Goal: Transaction & Acquisition: Purchase product/service

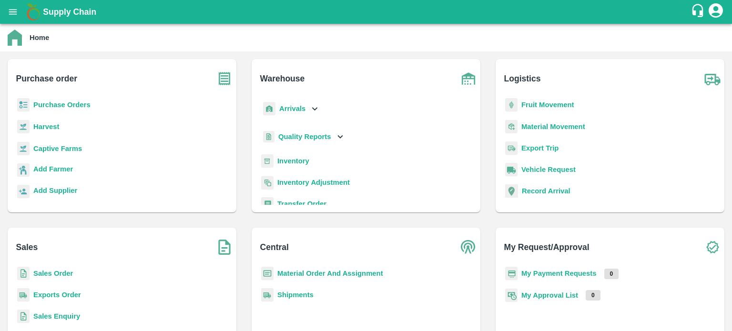
click at [45, 273] on b "Sales Order" at bounding box center [53, 274] width 40 height 8
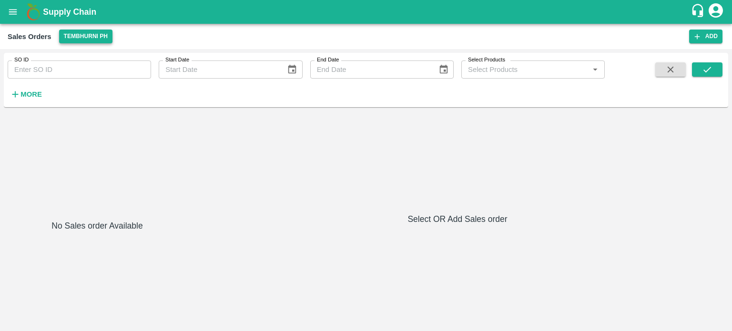
click at [80, 40] on button "Tembhurni PH" at bounding box center [85, 37] width 53 height 14
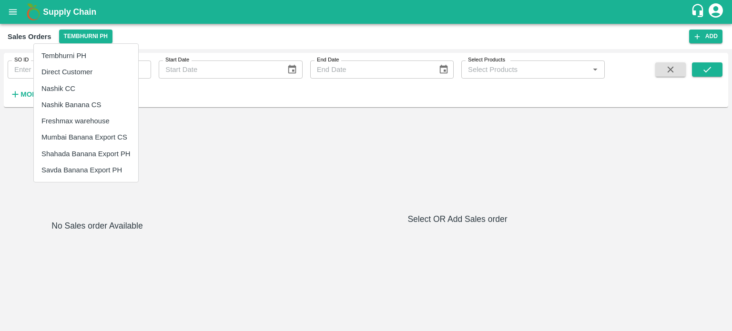
click at [528, 37] on div at bounding box center [366, 165] width 732 height 331
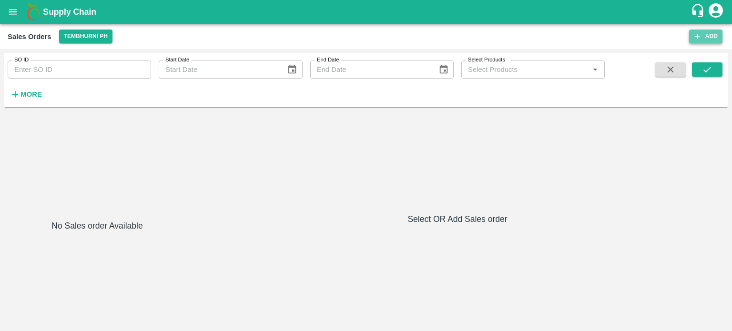
click at [713, 36] on button "Add" at bounding box center [705, 37] width 33 height 14
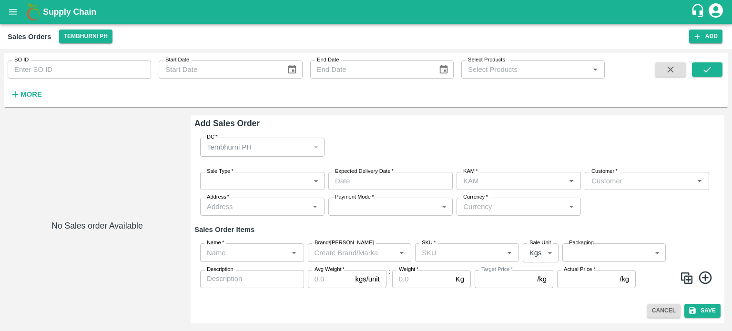
click at [244, 175] on body "Supply Chain Sales Orders Tembhurni PH Add SO ID SO ID Start Date Start Date En…" at bounding box center [366, 165] width 732 height 331
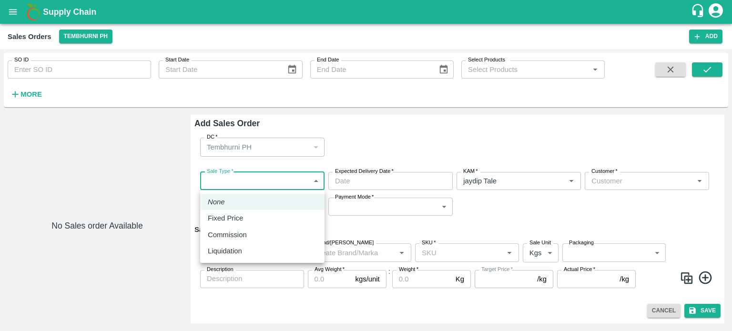
type input "jaydip Tale"
click at [249, 253] on div "Liquidation" at bounding box center [262, 251] width 109 height 10
type input "3"
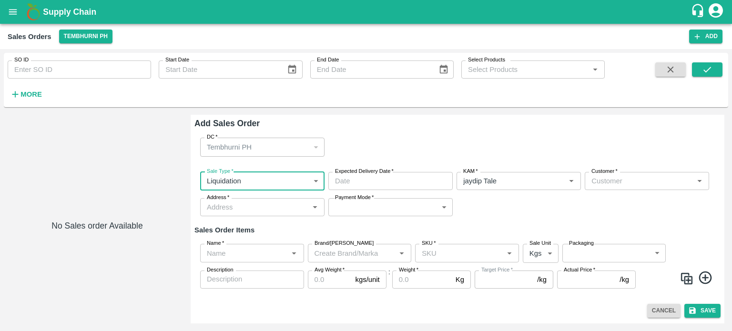
click at [429, 171] on div "Sale Type   * Liquidation 3 Sale Type Expected Delivery Date   * Expected Deliv…" at bounding box center [457, 194] width 526 height 60
type input "DD/MM/YYYY hh:mm aa"
click at [421, 182] on input "DD/MM/YYYY hh:mm aa" at bounding box center [387, 181] width 118 height 18
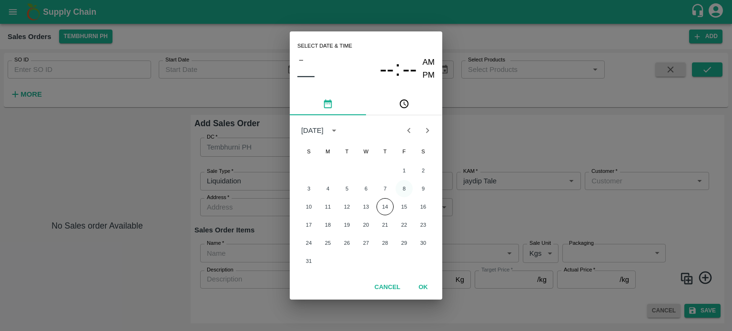
click at [404, 186] on button "8" at bounding box center [403, 188] width 17 height 17
type input "[DATE] 12:00 AM"
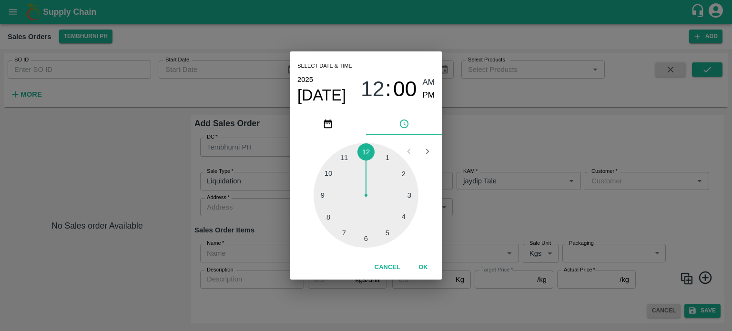
click at [520, 222] on div "Select date & time [DATE] 12 : 00 AM PM 1 2 3 4 5 6 7 8 9 10 11 12 Cancel OK" at bounding box center [366, 165] width 732 height 331
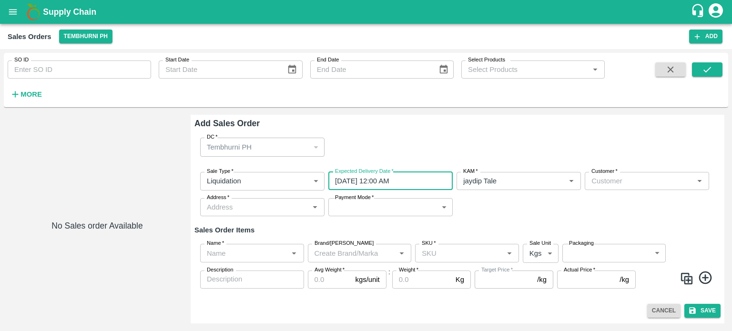
click at [614, 184] on input "Customer   *" at bounding box center [638, 181] width 103 height 12
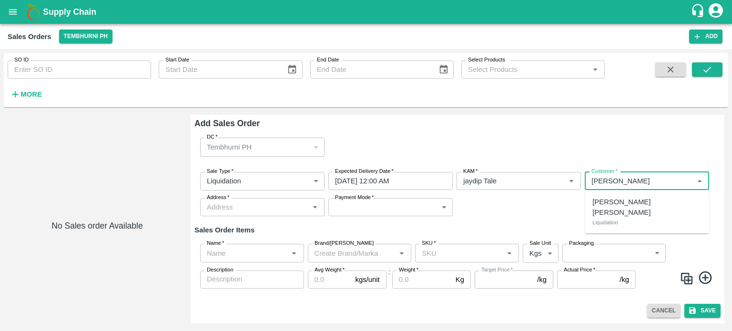
click at [627, 204] on p "[PERSON_NAME] [PERSON_NAME]" at bounding box center [646, 207] width 109 height 21
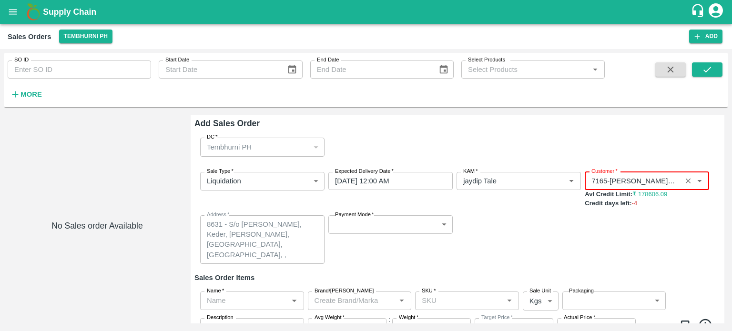
type input "7165-[PERSON_NAME] [PERSON_NAME]"
click at [385, 214] on div "Sale Type   * Liquidation 3 Sale Type Expected Delivery Date   * [DATE] 12:00 A…" at bounding box center [457, 218] width 526 height 108
click at [381, 227] on body "Supply Chain Sales Orders Tembhurni PH Add SO ID SO ID Start Date Start Date En…" at bounding box center [366, 165] width 732 height 331
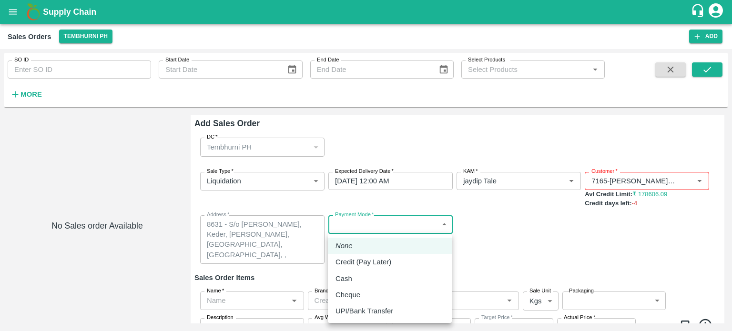
click at [367, 261] on p "Credit (Pay Later)" at bounding box center [363, 262] width 56 height 10
type input "credit"
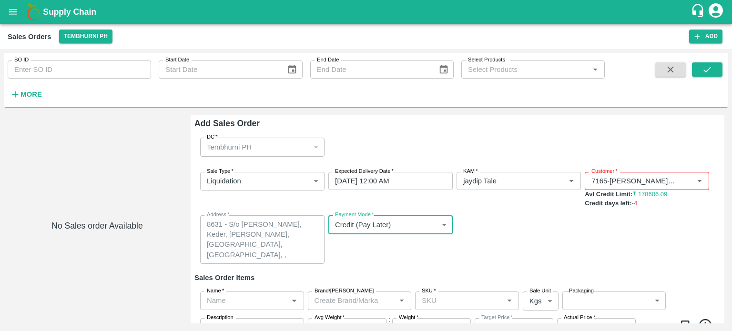
click at [480, 247] on div "None Credit (Pay Later) Cash Cheque UPI/Bank Transfer" at bounding box center [366, 165] width 732 height 331
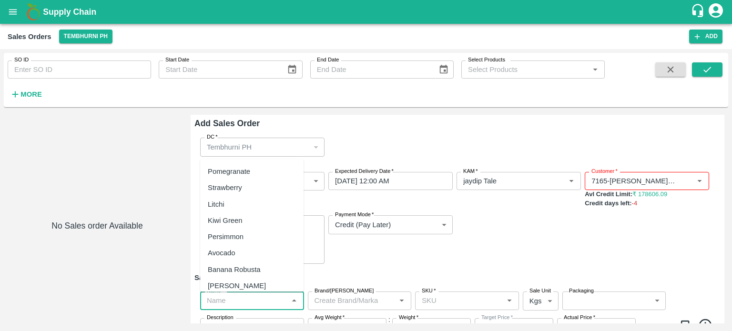
click at [237, 301] on input "Name   *" at bounding box center [244, 300] width 82 height 12
click at [249, 270] on div "Banana Export" at bounding box center [231, 269] width 47 height 10
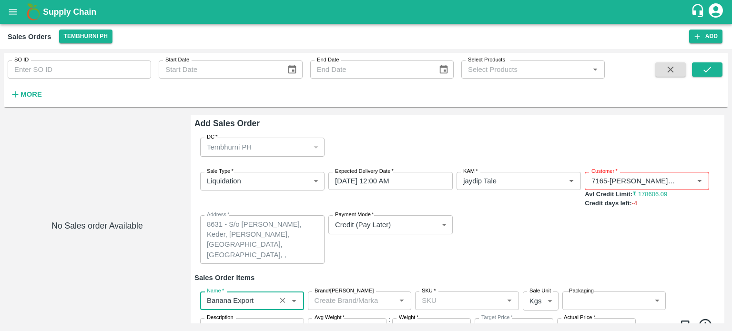
type input "Banana Export"
click at [431, 258] on div "Payment Mode   * Credit (Pay Later) credit Payment Mode" at bounding box center [390, 239] width 124 height 49
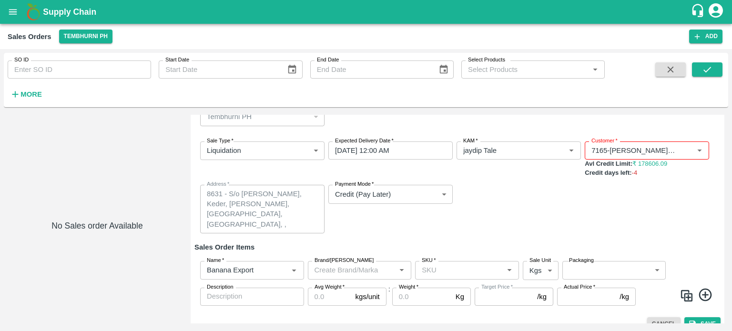
scroll to position [31, 0]
click at [450, 261] on div "SKU   *" at bounding box center [467, 269] width 104 height 18
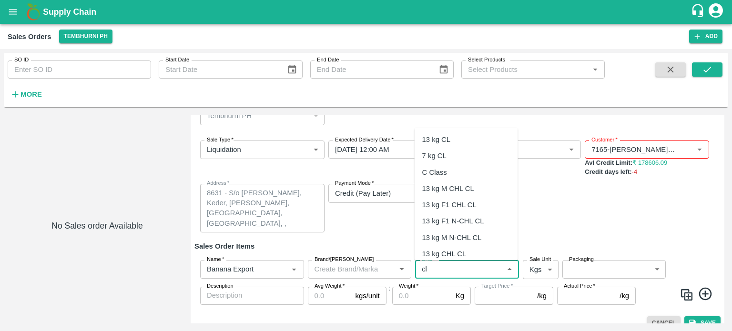
click at [452, 177] on div "C Class" at bounding box center [465, 172] width 103 height 16
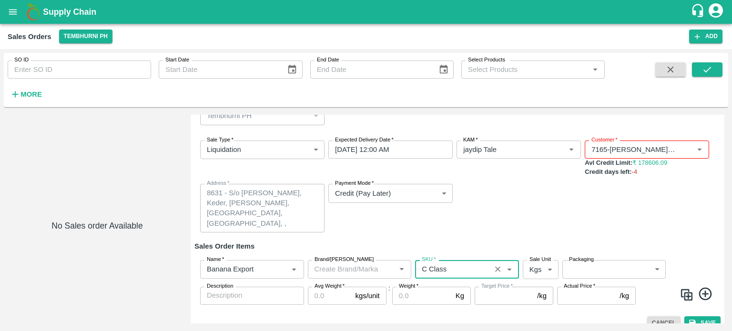
type input "C Class"
click at [591, 262] on label "Packaging" at bounding box center [581, 260] width 25 height 8
type input "NA"
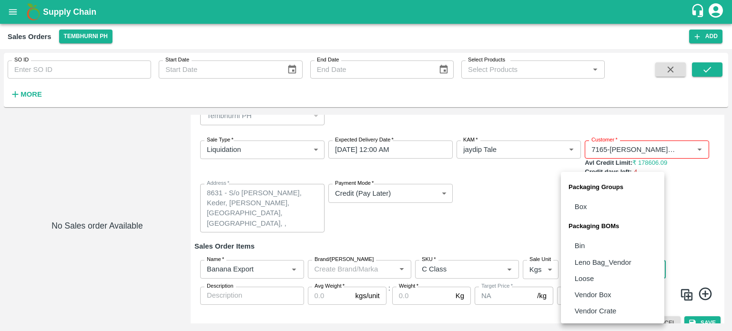
click at [591, 269] on body "Supply Chain Sales Orders Tembhurni PH Add SO ID SO ID Start Date Start Date En…" at bounding box center [366, 165] width 732 height 331
click at [590, 274] on p "Loose" at bounding box center [583, 278] width 19 height 10
type input "BOM/258"
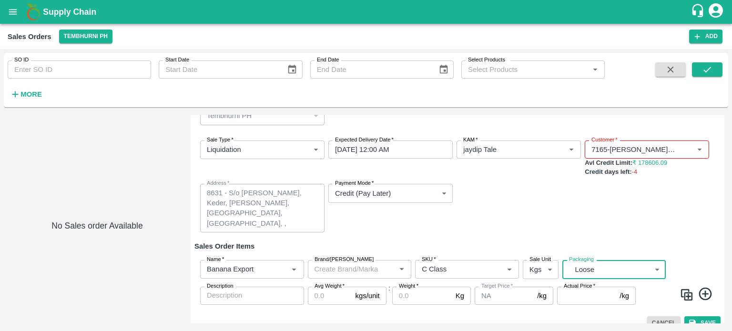
click at [323, 299] on input "Avg Weight   *" at bounding box center [330, 296] width 44 height 18
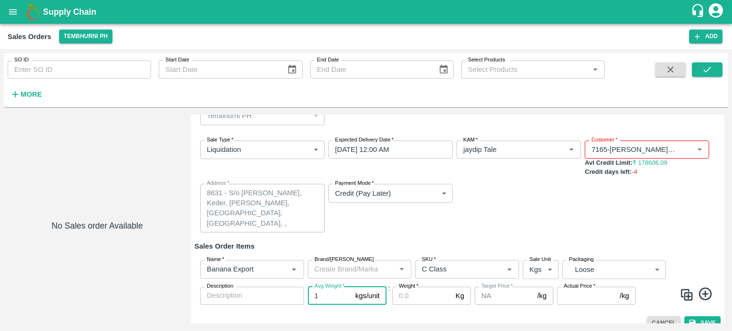
type input "1"
click at [409, 293] on input "Weight   *" at bounding box center [422, 296] width 60 height 18
type input "15000"
click at [584, 292] on input "Actual Price   *" at bounding box center [586, 296] width 59 height 18
type input "5"
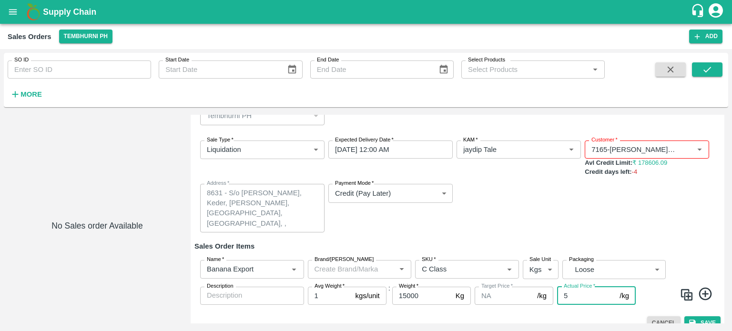
click at [552, 212] on div "Sale Type   * Liquidation 3 Sale Type Expected Delivery Date   * [DATE] 12:00 A…" at bounding box center [457, 187] width 526 height 108
click at [710, 318] on button "Save" at bounding box center [702, 323] width 36 height 14
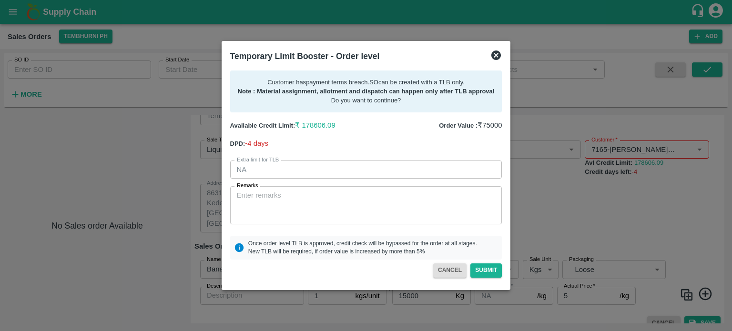
click at [449, 270] on button "CANCEL" at bounding box center [449, 270] width 33 height 14
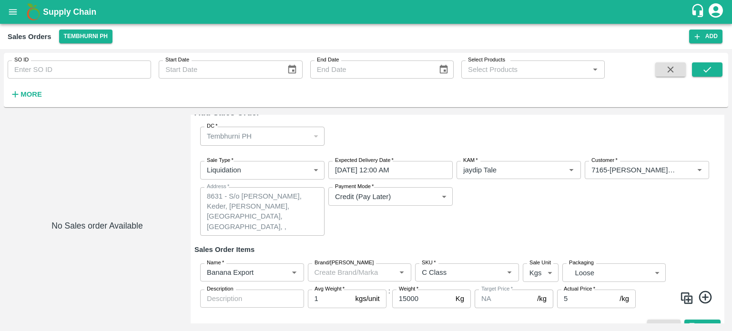
scroll to position [0, 0]
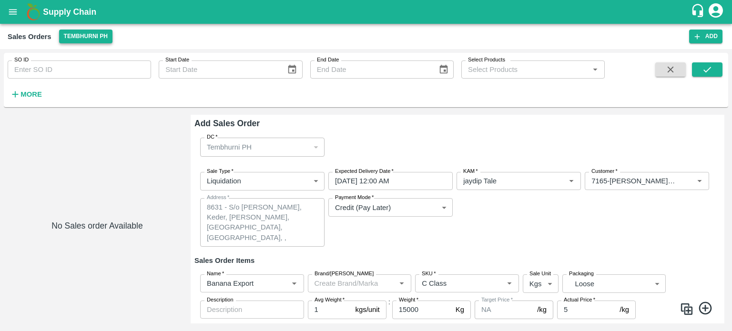
click at [77, 35] on button "Tembhurni PH" at bounding box center [85, 37] width 53 height 14
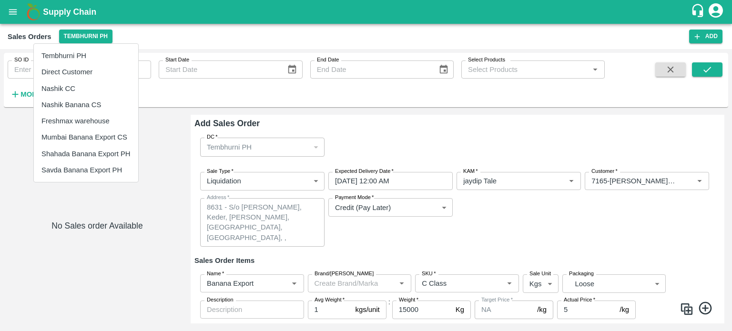
click at [67, 102] on li "Nashik Banana CS" at bounding box center [86, 105] width 104 height 16
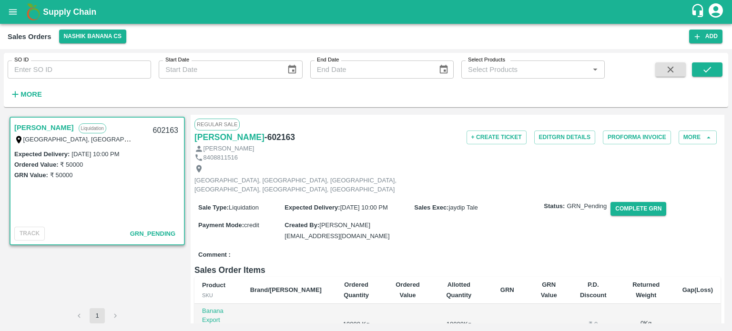
click at [74, 127] on link "[PERSON_NAME]" at bounding box center [44, 127] width 60 height 12
click at [434, 213] on div "Sale Type : Liquidation Expected Delivery : [DATE] 10:00 PM Sales Exec : [PERSO…" at bounding box center [457, 221] width 526 height 50
click at [705, 31] on button "Add" at bounding box center [705, 37] width 33 height 14
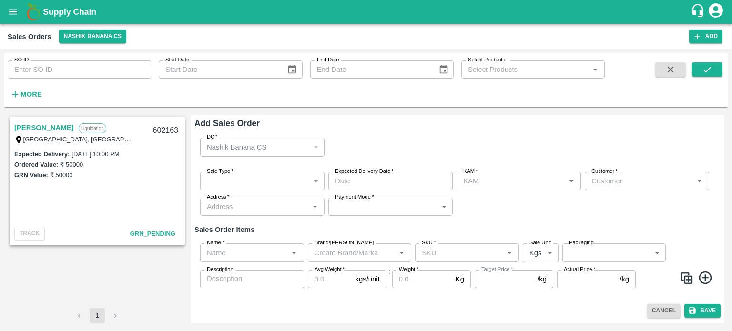
click at [13, 13] on icon "open drawer" at bounding box center [13, 12] width 10 height 10
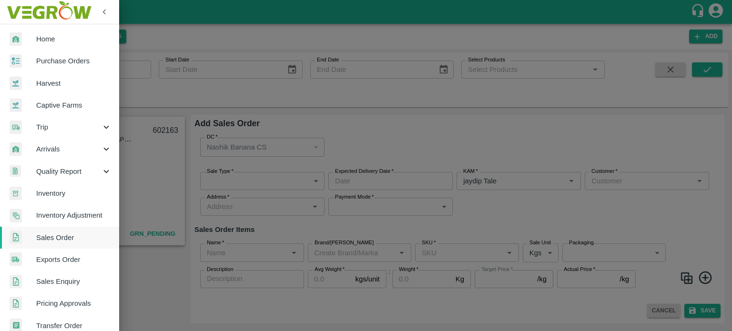
type input "jaydip Tale"
click at [391, 148] on div at bounding box center [366, 165] width 732 height 331
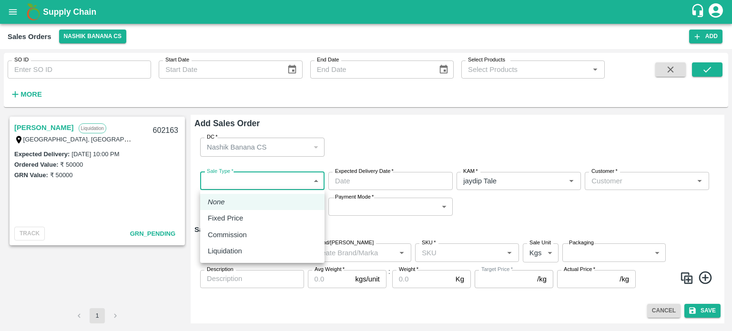
click at [250, 187] on body "Supply Chain Sales Orders Nashik Banana CS Add SO ID SO ID Start Date Start Dat…" at bounding box center [366, 165] width 732 height 331
click at [242, 253] on div "Liquidation" at bounding box center [227, 251] width 39 height 10
type input "3"
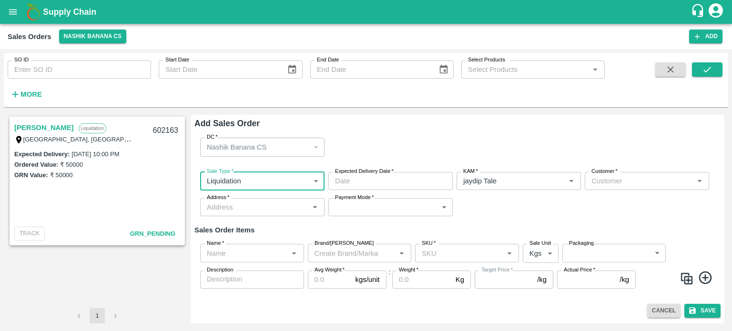
click at [408, 177] on input "Expected Delivery Date   *" at bounding box center [387, 181] width 118 height 18
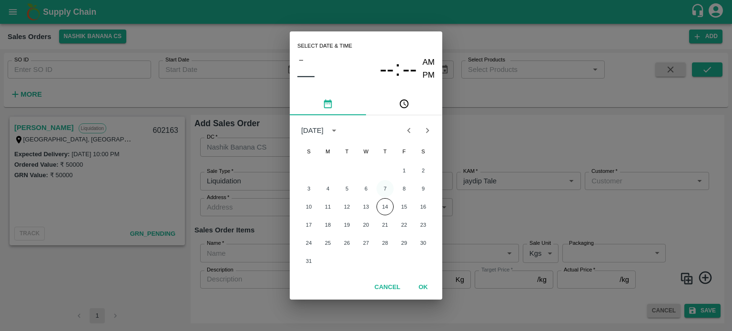
click at [386, 187] on button "7" at bounding box center [384, 188] width 17 height 17
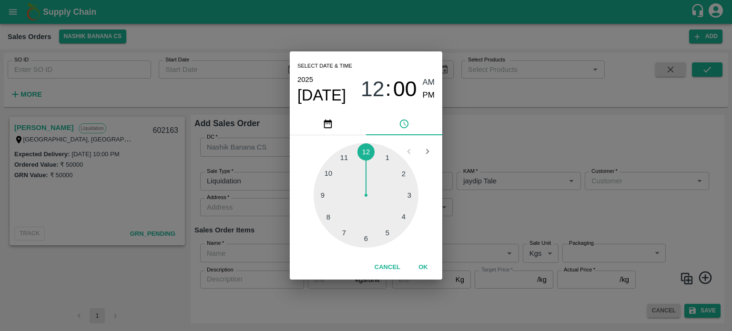
click at [328, 171] on div at bounding box center [365, 195] width 105 height 105
click at [420, 96] on div "10 : 00 AM PM" at bounding box center [398, 88] width 74 height 25
click at [432, 94] on span "PM" at bounding box center [428, 95] width 12 height 13
type input "[DATE] 10:00 PM"
click at [426, 265] on button "OK" at bounding box center [423, 267] width 30 height 17
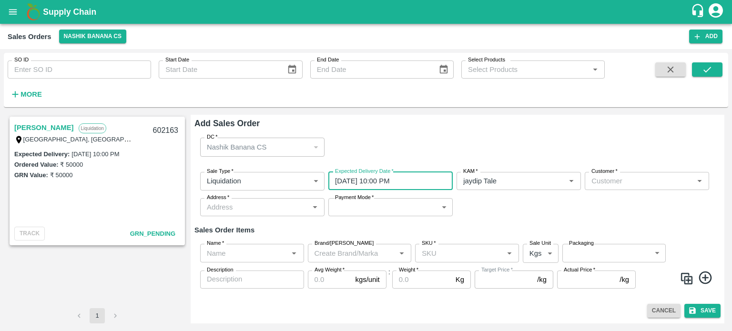
click at [610, 187] on div "Customer   *" at bounding box center [646, 181] width 124 height 18
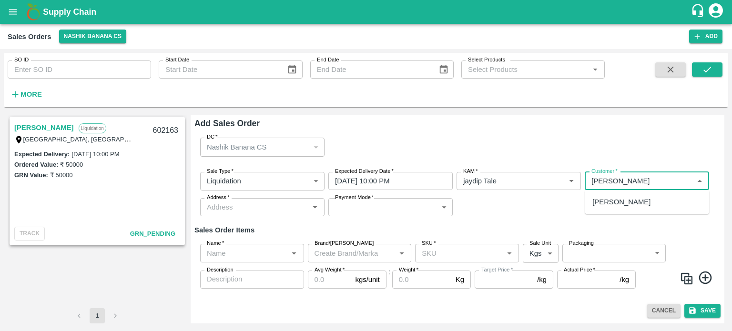
click at [616, 205] on p "[PERSON_NAME]" at bounding box center [621, 202] width 58 height 10
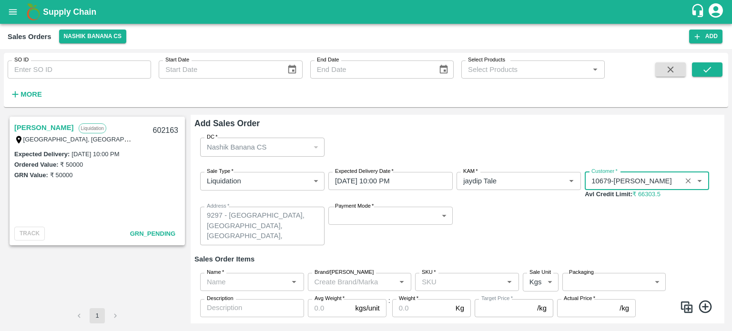
type input "10679-[PERSON_NAME]"
click at [354, 218] on body "Supply Chain Sales Orders Nashik Banana CS Add SO ID SO ID Start Date Start Dat…" at bounding box center [366, 165] width 732 height 331
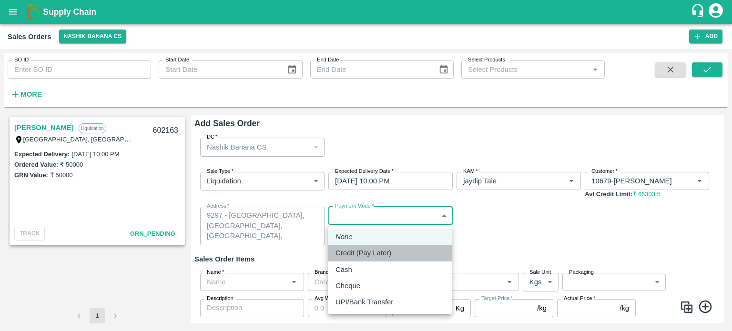
click at [363, 249] on p "Credit (Pay Later)" at bounding box center [363, 253] width 56 height 10
type input "credit"
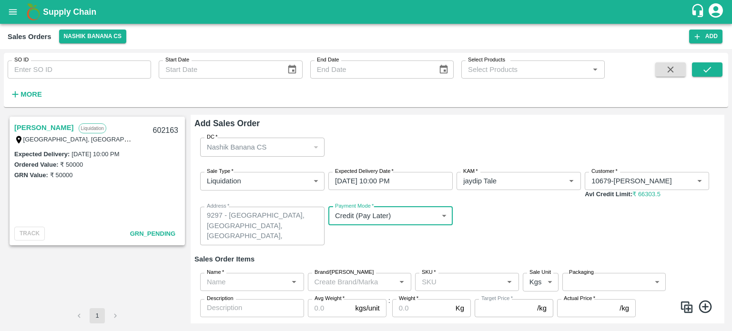
click at [246, 287] on input "Name   *" at bounding box center [244, 282] width 82 height 12
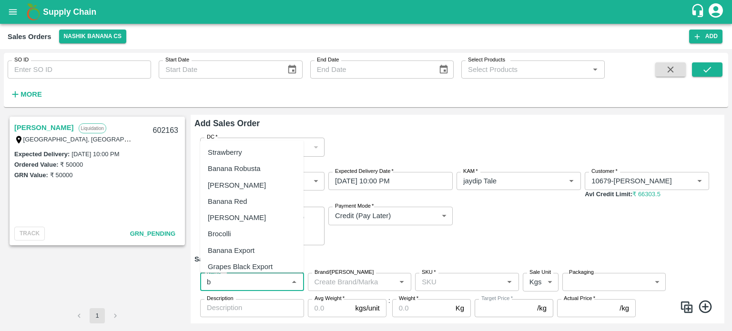
click at [250, 245] on div "Banana Export" at bounding box center [231, 250] width 47 height 10
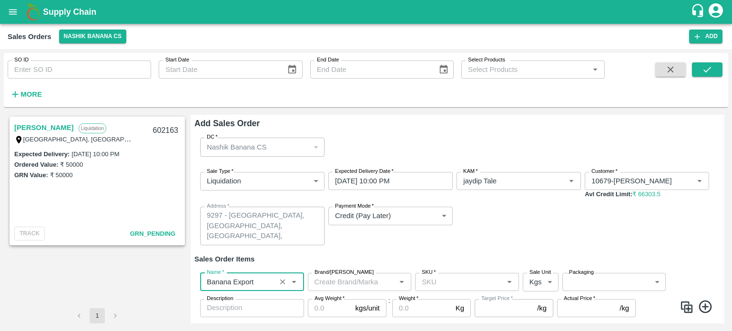
type input "Banana Export"
click at [457, 281] on input "SKU   *" at bounding box center [459, 282] width 82 height 12
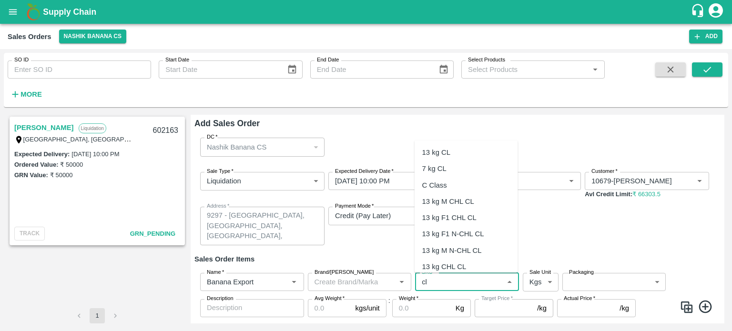
click at [440, 191] on div "C Class" at bounding box center [465, 185] width 103 height 16
type input "C Class"
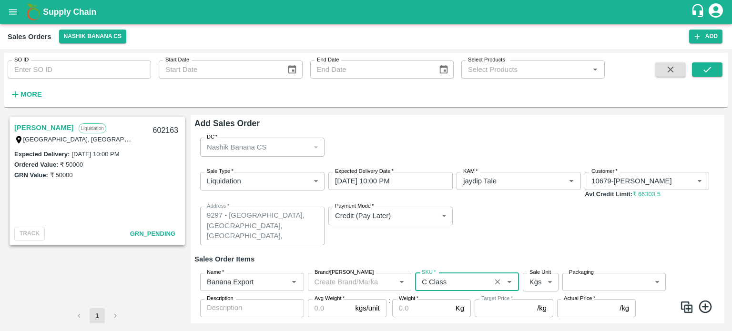
type input "NA"
type input "C Class"
click at [594, 280] on body "Supply Chain Sales Orders Nashik Banana CS Add SO ID SO ID Start Date Start Dat…" at bounding box center [366, 165] width 732 height 331
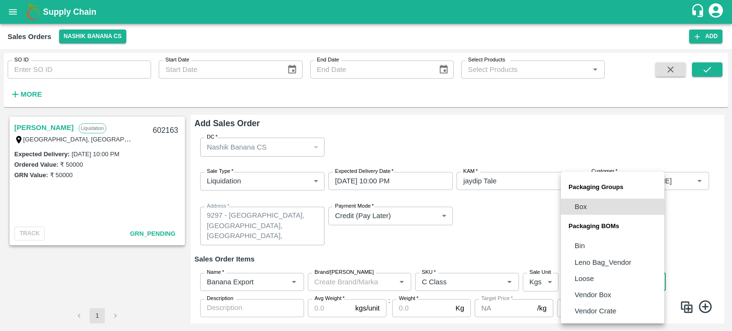
click at [596, 279] on li "Loose" at bounding box center [612, 279] width 103 height 16
type input "BOM/258"
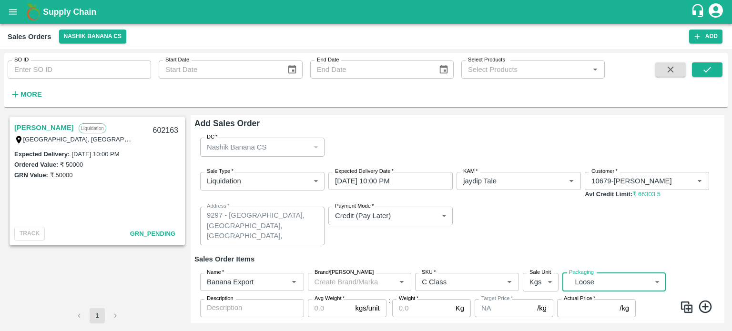
click at [336, 309] on input "Avg Weight   *" at bounding box center [330, 308] width 44 height 18
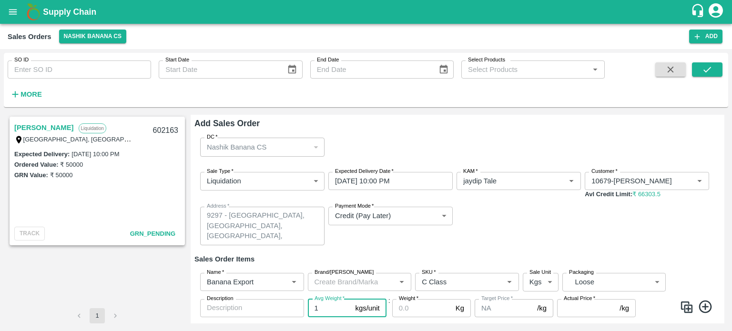
type input "1"
click at [419, 305] on input "Weight   *" at bounding box center [422, 308] width 60 height 18
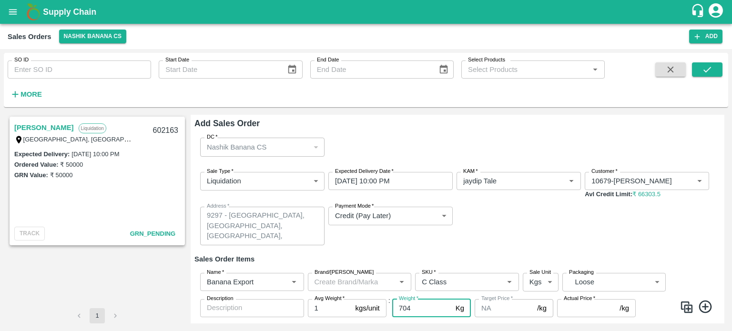
type input "704"
click at [584, 304] on input "Actual Price   *" at bounding box center [586, 308] width 59 height 18
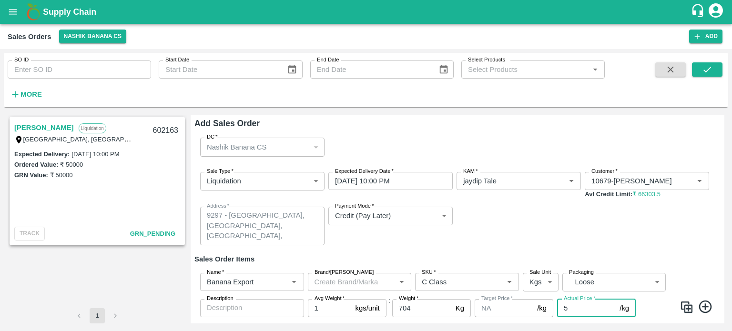
type input "5"
click at [594, 238] on div "Sale Type   * Liquidation 3 Sale Type Expected Delivery Date   * [DATE] 10:00 P…" at bounding box center [457, 208] width 526 height 89
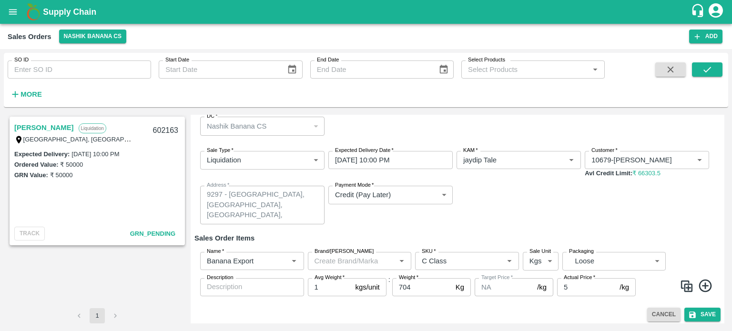
scroll to position [25, 0]
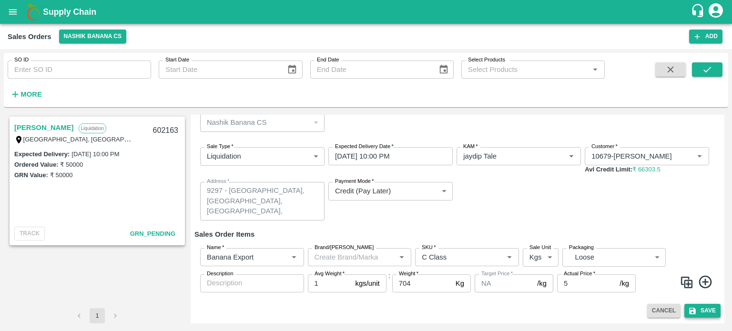
click at [704, 310] on button "Save" at bounding box center [702, 311] width 36 height 14
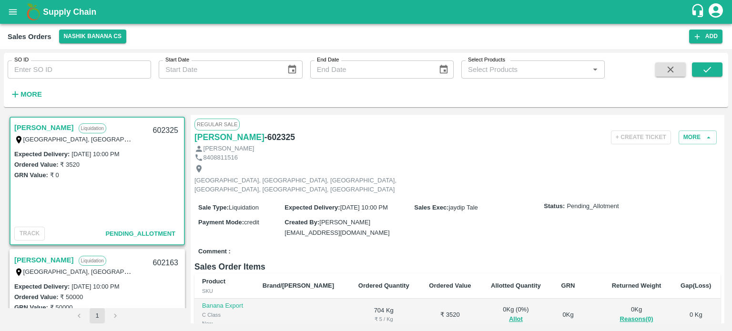
click at [442, 243] on div "Comment :" at bounding box center [457, 251] width 526 height 17
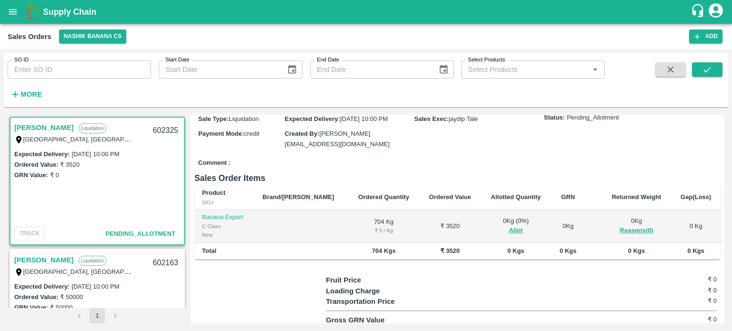
scroll to position [95, 0]
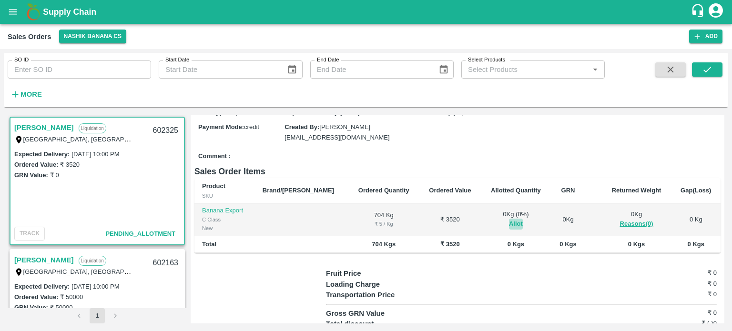
click at [509, 219] on button "Allot" at bounding box center [516, 224] width 14 height 11
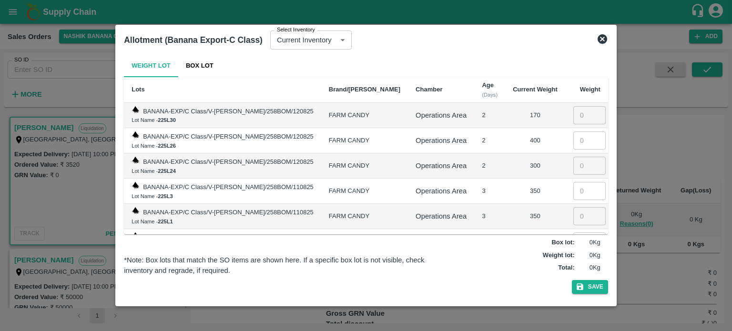
click at [505, 164] on td "300" at bounding box center [535, 165] width 60 height 25
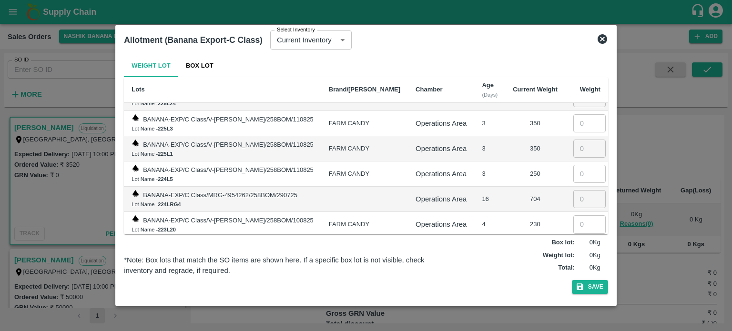
scroll to position [79, 0]
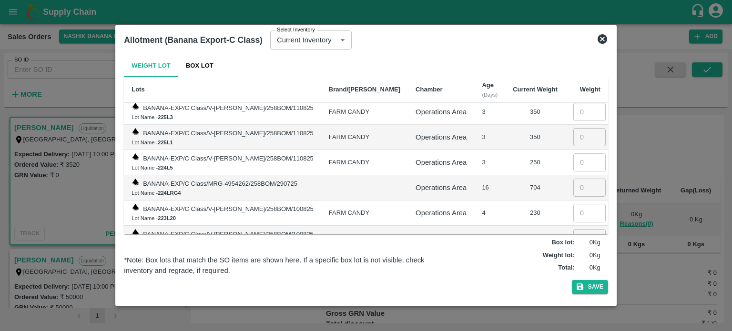
click at [578, 185] on input "number" at bounding box center [589, 188] width 32 height 18
type input "704"
click at [596, 287] on button "Save" at bounding box center [590, 287] width 36 height 14
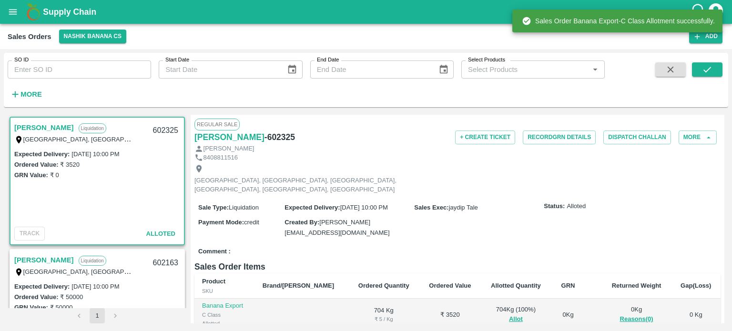
click at [585, 243] on div "Comment :" at bounding box center [457, 251] width 526 height 17
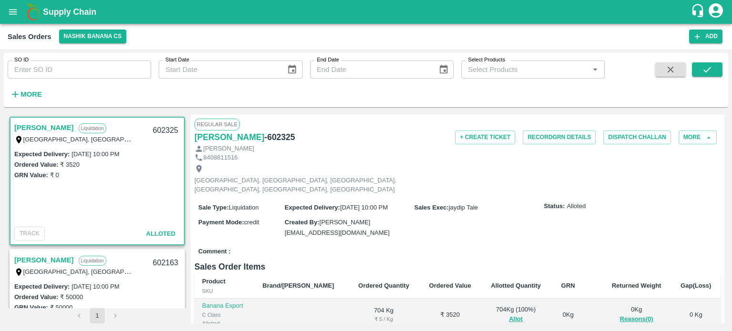
scroll to position [0, 0]
click at [558, 139] on button "Record GRN Details" at bounding box center [558, 137] width 73 height 14
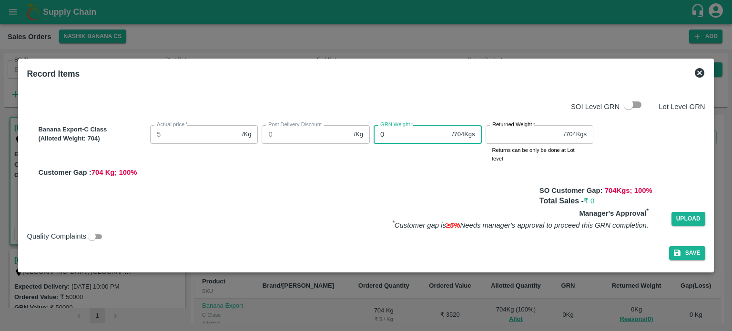
drag, startPoint x: 402, startPoint y: 135, endPoint x: 351, endPoint y: 131, distance: 51.1
click at [351, 131] on div "Banana Export-C Class (Alloted Weight: 704 ) Actual price   * 5 /Kg Actual pric…" at bounding box center [369, 149] width 670 height 56
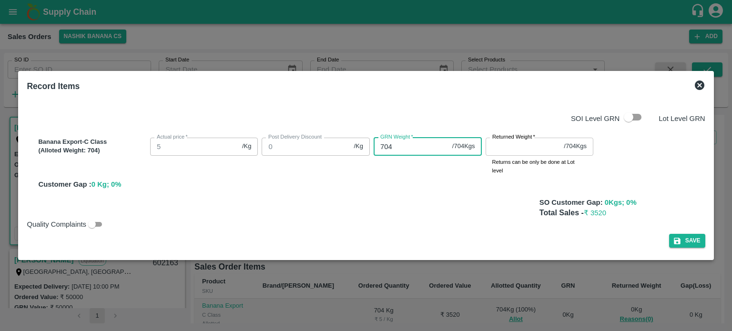
type input "704"
click at [495, 142] on input "Returned Weight   *" at bounding box center [522, 147] width 75 height 18
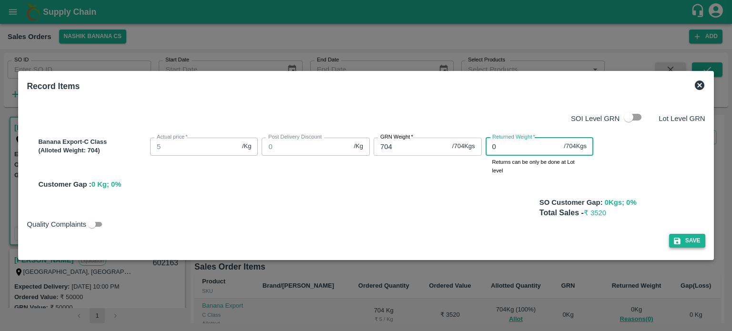
type input "0"
click at [690, 236] on button "Save" at bounding box center [687, 241] width 36 height 14
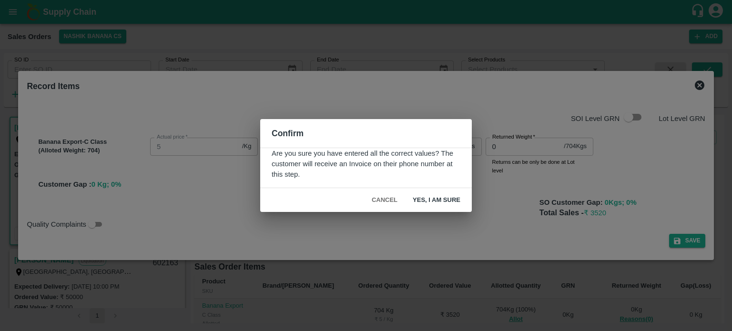
click at [423, 197] on button "Yes, I am sure" at bounding box center [436, 200] width 63 height 17
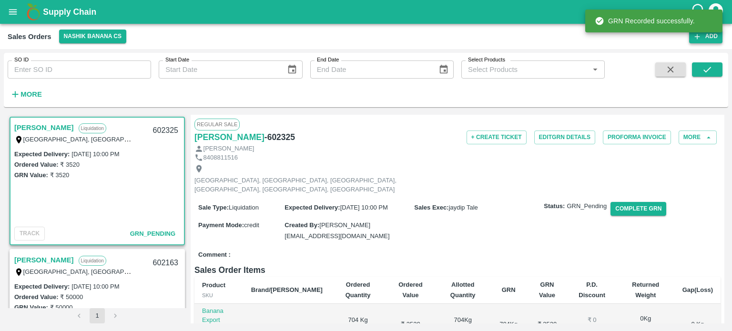
click at [710, 40] on button "Add" at bounding box center [705, 37] width 33 height 14
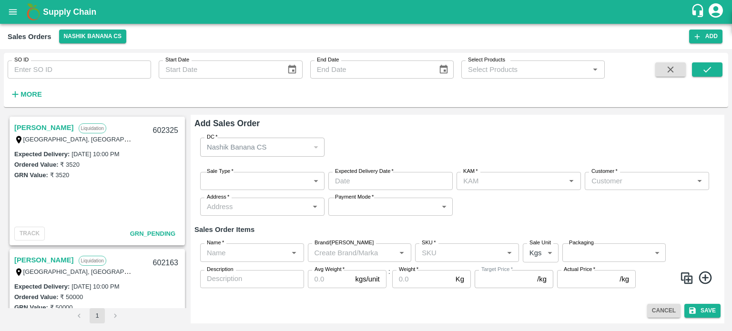
type input "jaydip Tale"
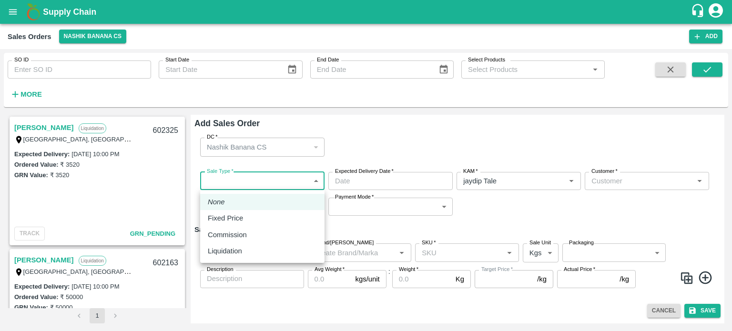
click at [229, 181] on body "Supply Chain Sales Orders Nashik Banana CS Add SO ID SO ID Start Date Start Dat…" at bounding box center [366, 165] width 732 height 331
click at [244, 253] on div "Liquidation" at bounding box center [227, 251] width 39 height 10
type input "3"
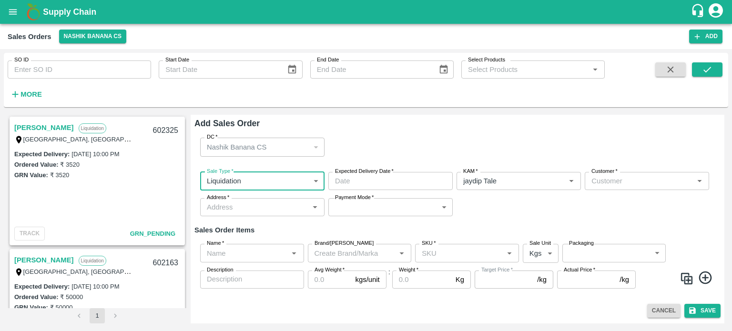
click at [600, 182] on input "Customer   *" at bounding box center [638, 181] width 103 height 12
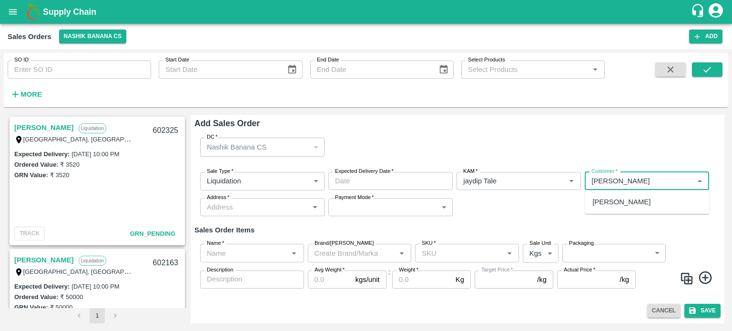
click at [645, 204] on p "[PERSON_NAME]" at bounding box center [621, 202] width 58 height 10
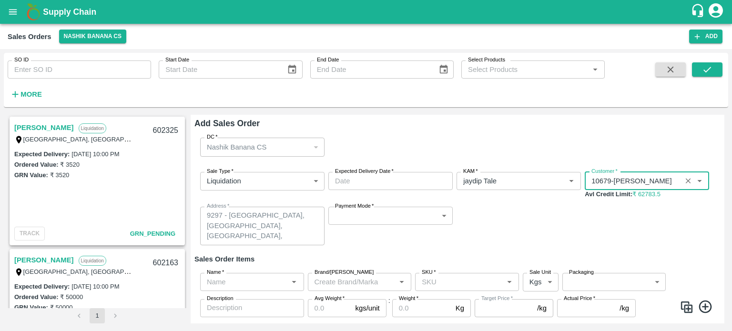
type input "10679-[PERSON_NAME]"
click at [419, 178] on input "Expected Delivery Date   *" at bounding box center [387, 181] width 118 height 18
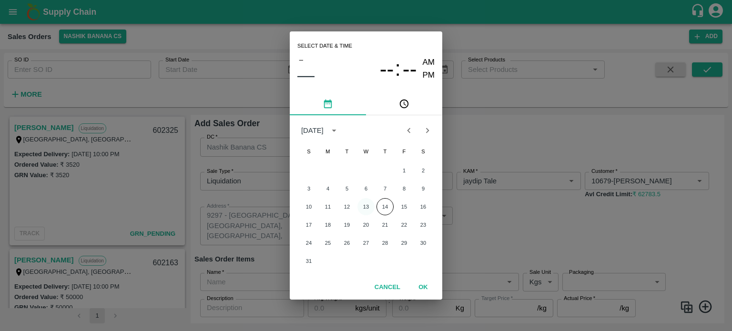
click at [363, 207] on button "13" at bounding box center [365, 206] width 17 height 17
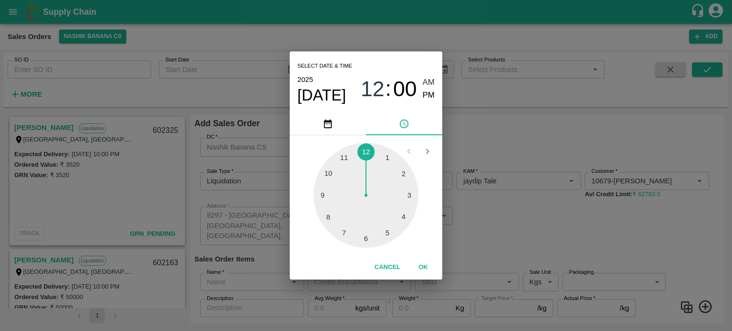
click at [326, 216] on div at bounding box center [365, 195] width 105 height 105
type input "[DATE] 08:00 AM"
click at [419, 261] on button "OK" at bounding box center [423, 267] width 30 height 17
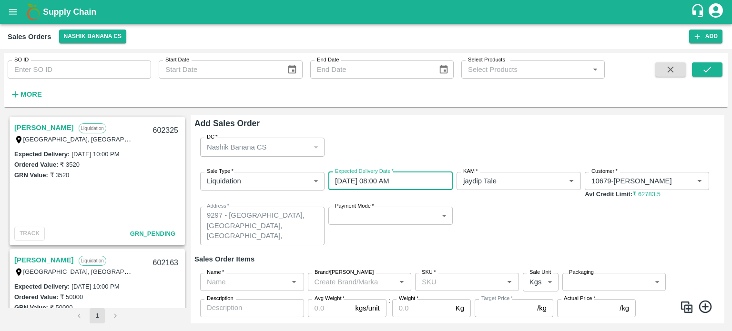
click at [372, 214] on body "Supply Chain Sales Orders Nashik Banana CS Add SO ID SO ID Start Date Start Dat…" at bounding box center [366, 165] width 732 height 331
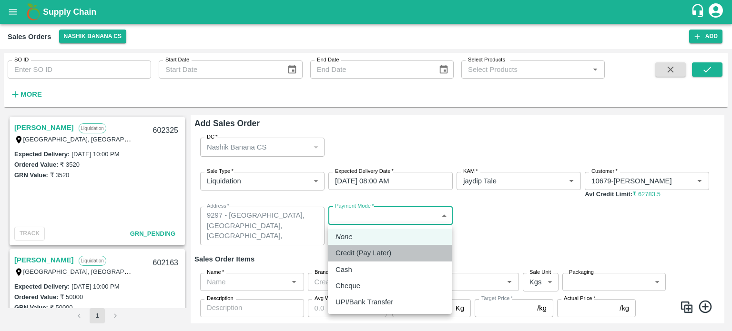
click at [374, 253] on p "Credit (Pay Later)" at bounding box center [363, 253] width 56 height 10
type input "credit"
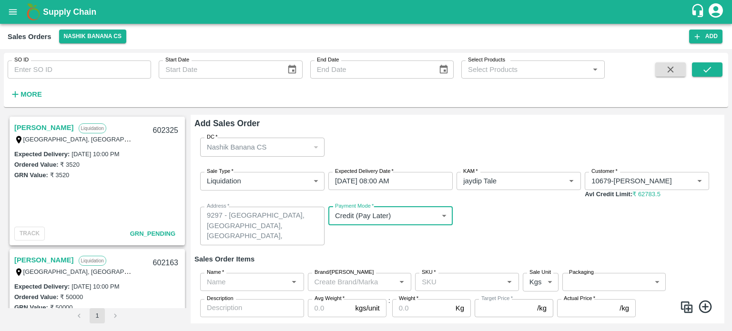
click at [507, 239] on div "Sale Type   * Liquidation 3 Sale Type Expected Delivery Date   * [DATE] 08:00 A…" at bounding box center [457, 208] width 526 height 89
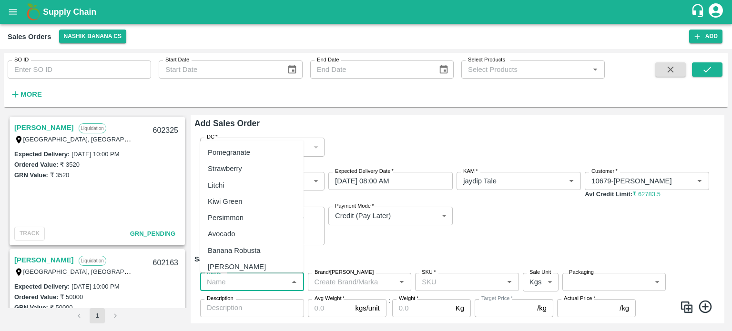
click at [259, 282] on input "Name   *" at bounding box center [244, 282] width 82 height 12
click at [251, 246] on div "Banana Export" at bounding box center [231, 250] width 47 height 10
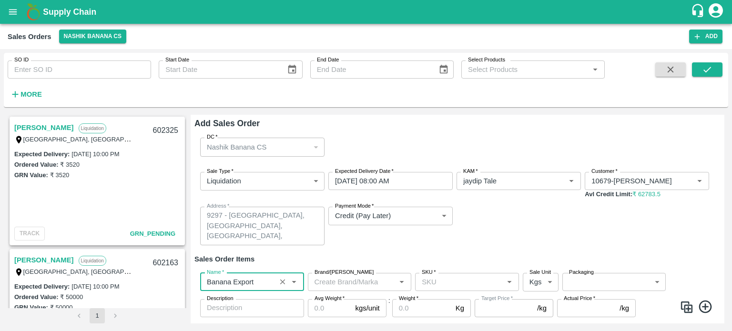
type input "Banana Export"
click at [436, 281] on input "SKU   *" at bounding box center [459, 282] width 82 height 12
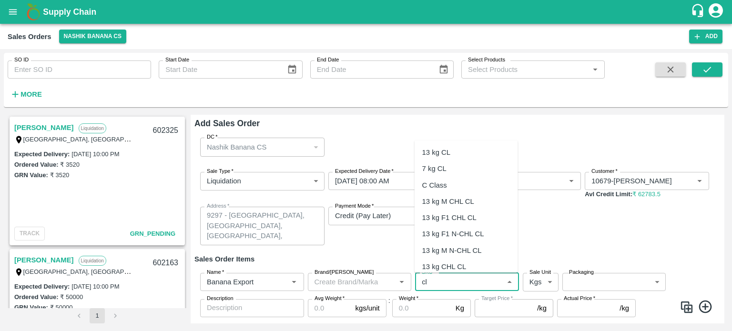
click at [428, 186] on div "C Class" at bounding box center [434, 185] width 25 height 10
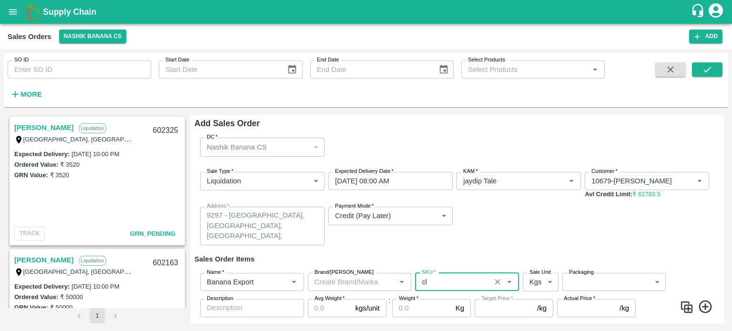
type input "C Class"
type input "NA"
type input "C Class"
click at [599, 285] on body "Supply Chain Sales Orders Nashik Banana CS Add SO ID SO ID Start Date Start Dat…" at bounding box center [366, 165] width 732 height 331
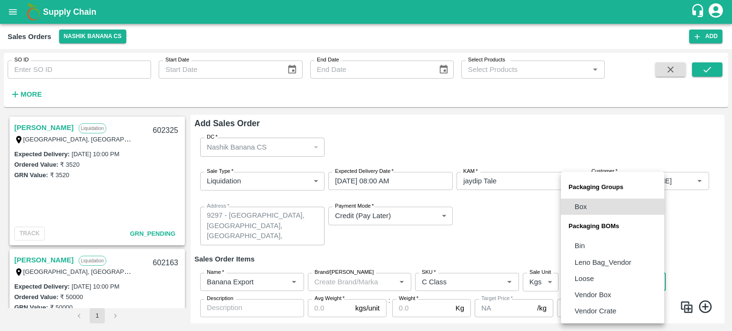
click at [591, 276] on p "Loose" at bounding box center [583, 278] width 19 height 10
type input "BOM/258"
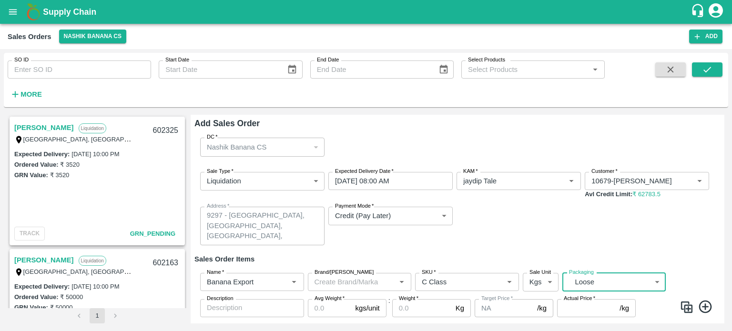
click at [321, 306] on input "Avg Weight   *" at bounding box center [330, 308] width 44 height 18
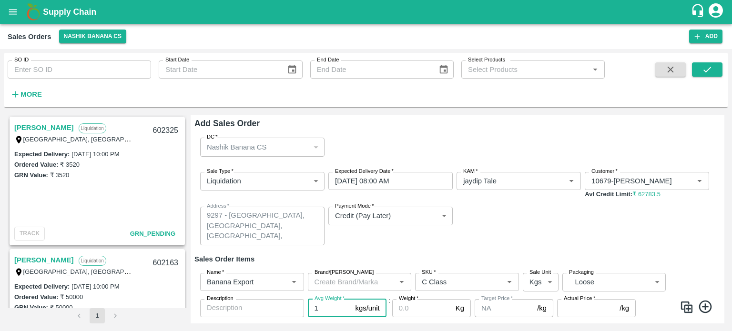
type input "1"
click at [514, 228] on div "Sale Type   * Liquidation 3 Sale Type Expected Delivery Date   * [DATE] 08:00 A…" at bounding box center [457, 208] width 526 height 89
click at [400, 311] on input "Weight   *" at bounding box center [422, 308] width 60 height 18
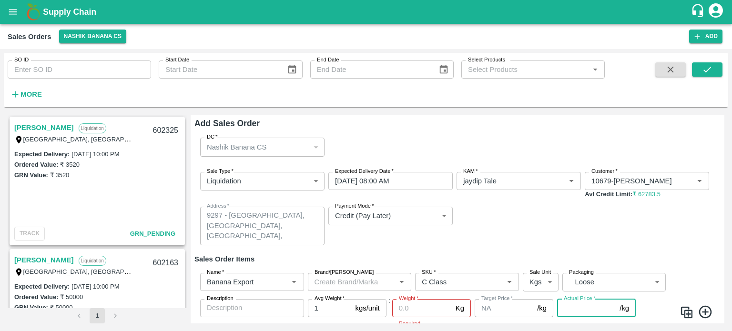
click at [403, 308] on input "Weight   *" at bounding box center [422, 308] width 60 height 18
click at [405, 313] on input "Weight   *" at bounding box center [422, 308] width 60 height 18
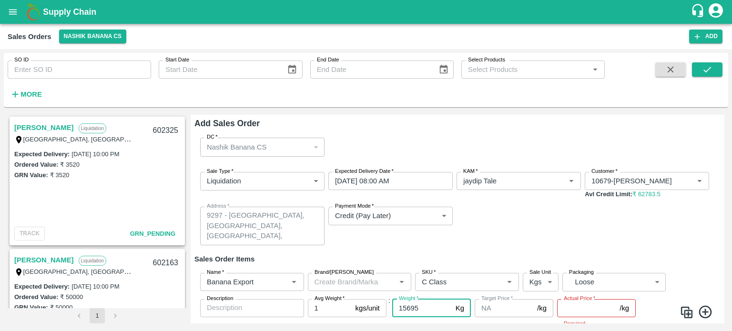
type input "15695"
click at [565, 304] on input "Actual Price   *" at bounding box center [586, 308] width 59 height 18
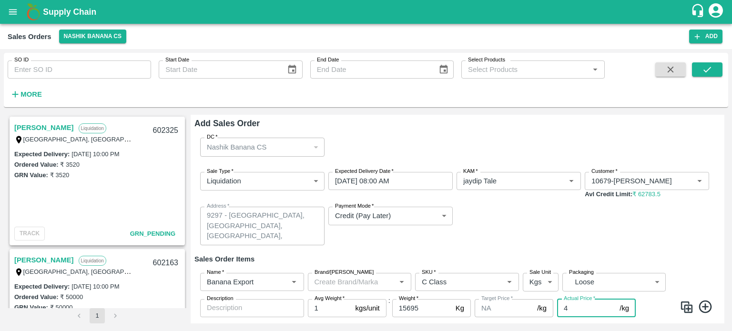
type input "4"
drag, startPoint x: 531, startPoint y: 244, endPoint x: 526, endPoint y: 245, distance: 4.9
click at [530, 244] on div "Sale Type   * Liquidation 3 Sale Type Expected Delivery Date   * [DATE] 08:00 A…" at bounding box center [457, 208] width 526 height 89
click at [501, 250] on div "Sale Type   * Liquidation 3 Sale Type Expected Delivery Date   * [DATE] 08:00 A…" at bounding box center [457, 208] width 526 height 89
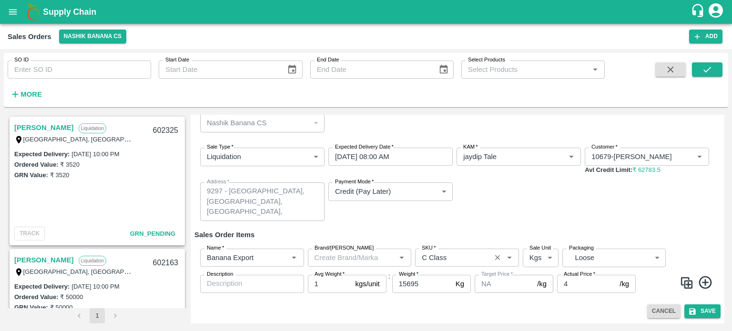
scroll to position [25, 0]
click at [709, 310] on button "Save" at bounding box center [702, 311] width 36 height 14
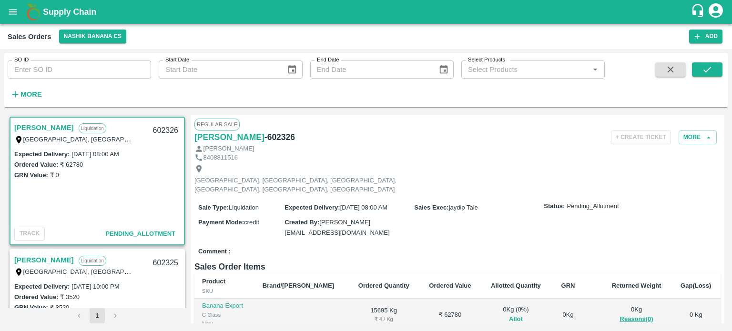
click at [509, 314] on button "Allot" at bounding box center [516, 319] width 14 height 11
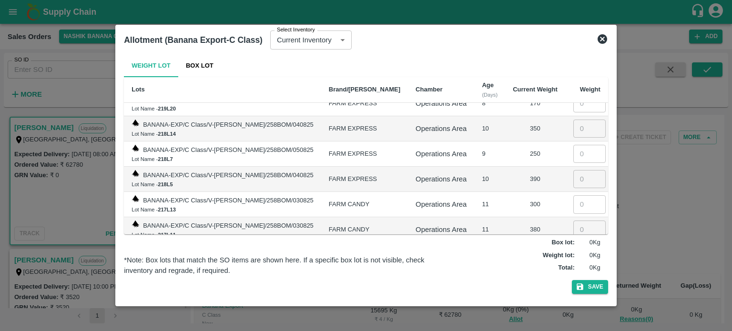
scroll to position [603, 0]
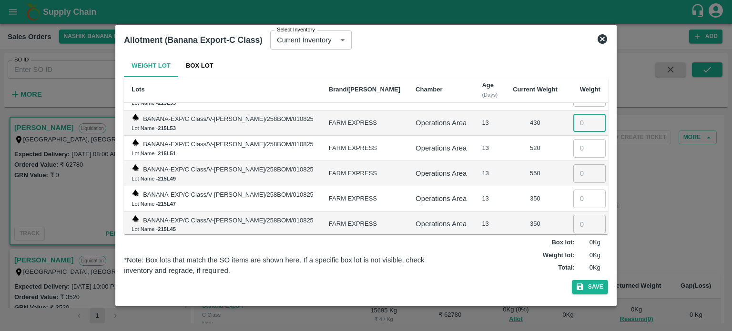
scroll to position [1013, 0]
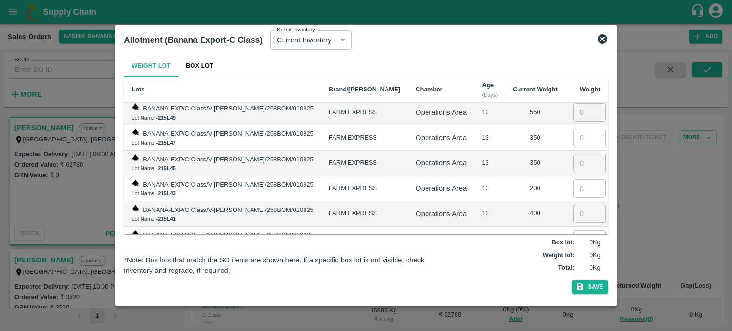
click at [573, 230] on input "number" at bounding box center [589, 239] width 32 height 18
type input "525"
click at [573, 205] on input "number" at bounding box center [589, 214] width 32 height 18
type input "400"
click at [574, 179] on input "number" at bounding box center [589, 188] width 32 height 18
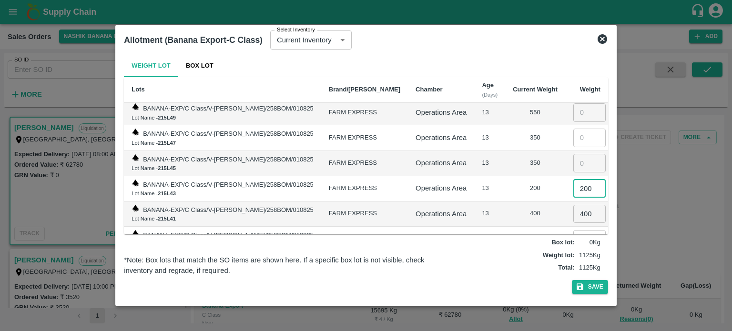
type input "200"
click at [575, 154] on input "number" at bounding box center [589, 163] width 32 height 18
type input "350"
click at [579, 129] on input "number" at bounding box center [589, 138] width 32 height 18
type input "350"
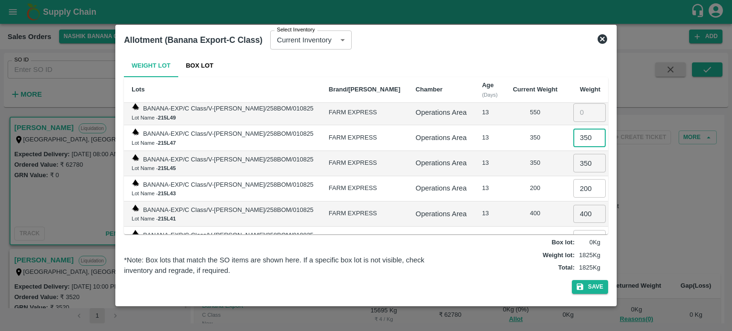
click at [505, 201] on td "400" at bounding box center [535, 213] width 60 height 25
click at [423, 176] on td "Operations Area" at bounding box center [441, 188] width 66 height 25
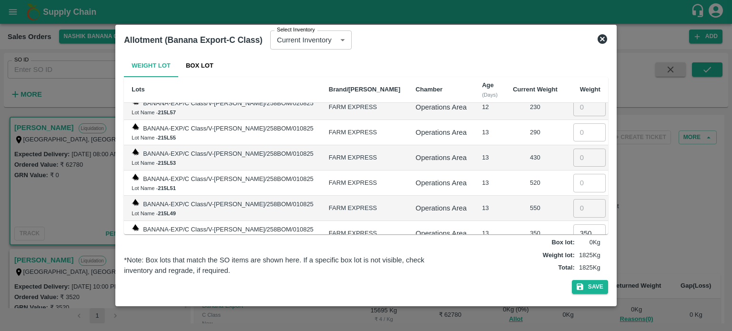
scroll to position [902, 0]
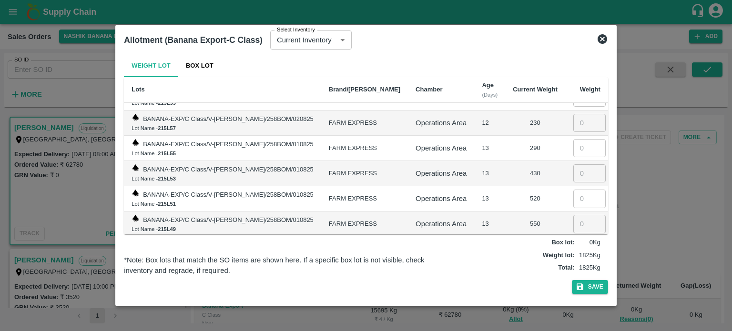
click at [573, 215] on input "number" at bounding box center [589, 224] width 32 height 18
type input "550"
click at [576, 190] on input "number" at bounding box center [589, 199] width 32 height 18
type input "520"
click at [575, 164] on input "number" at bounding box center [589, 173] width 32 height 18
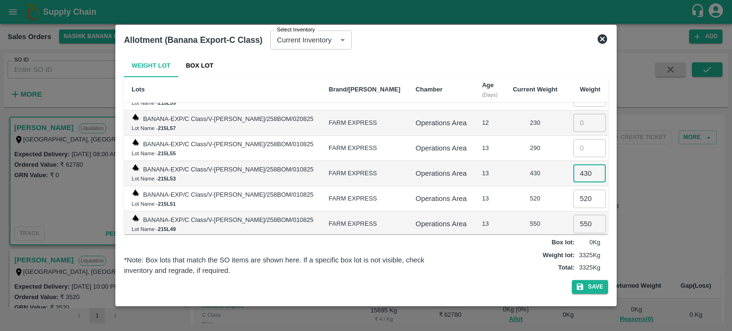
type input "430"
click at [574, 139] on input "number" at bounding box center [589, 148] width 32 height 18
type input "290"
click at [573, 114] on input "number" at bounding box center [589, 123] width 32 height 18
type input "230"
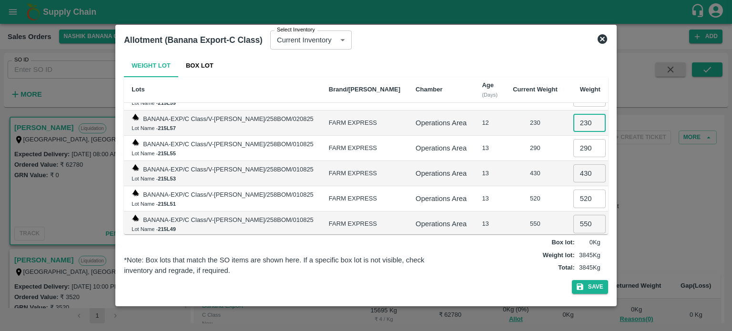
click at [457, 161] on td "Operations Area" at bounding box center [441, 173] width 66 height 25
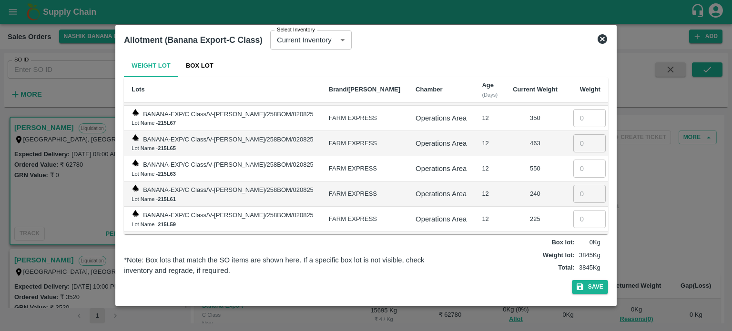
scroll to position [775, 0]
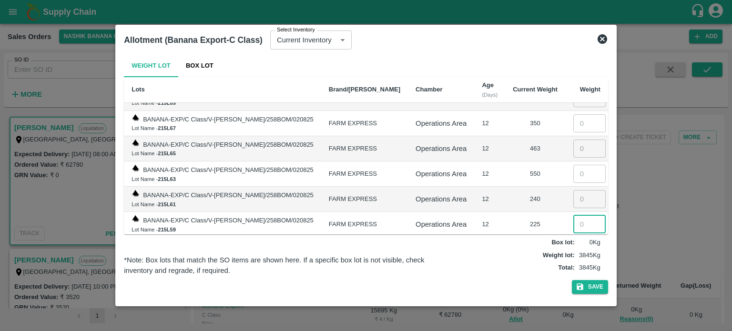
click at [573, 215] on input "number" at bounding box center [589, 224] width 32 height 18
type input "225"
click at [573, 190] on input "number" at bounding box center [589, 199] width 32 height 18
type input "240"
click at [579, 165] on input "number" at bounding box center [589, 174] width 32 height 18
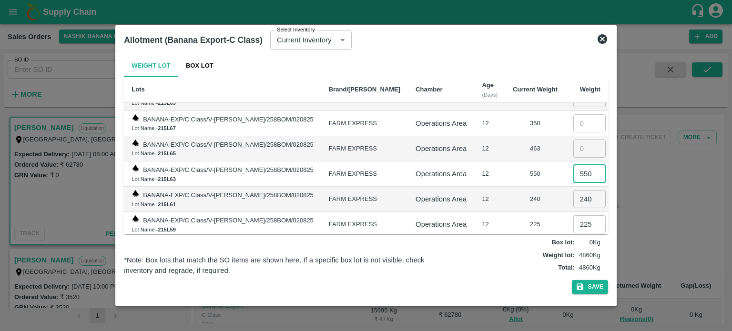
type input "550"
click at [573, 140] on input "number" at bounding box center [589, 149] width 32 height 18
type input "463"
click at [573, 116] on input "number" at bounding box center [589, 123] width 32 height 18
type input "350"
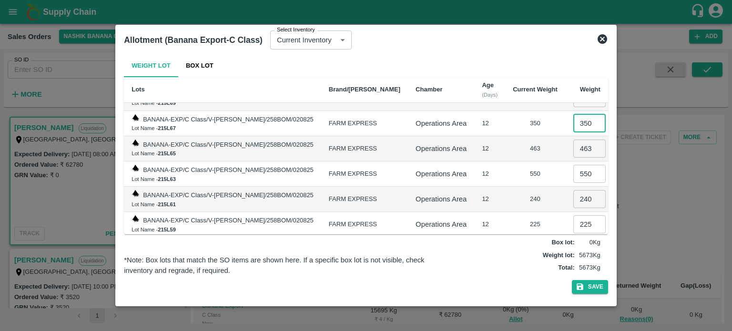
click at [482, 161] on td "12" at bounding box center [489, 173] width 31 height 25
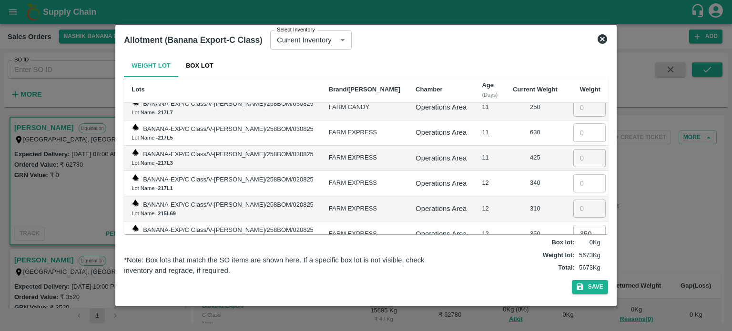
scroll to position [664, 0]
click at [579, 201] on input "number" at bounding box center [589, 210] width 32 height 18
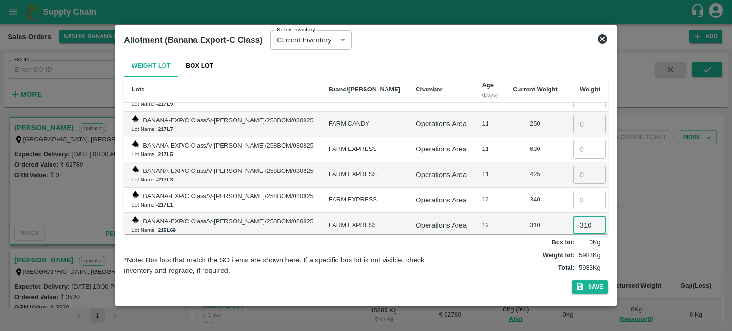
type input "310"
click at [579, 191] on input "number" at bounding box center [589, 200] width 32 height 18
type input "340"
click at [574, 166] on input "number" at bounding box center [589, 175] width 32 height 18
type input "425"
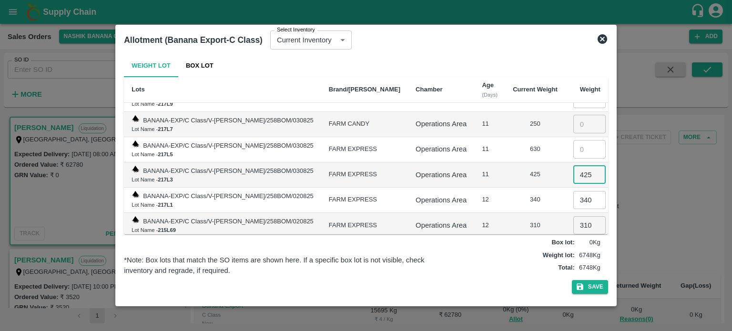
click at [574, 140] on input "number" at bounding box center [589, 149] width 32 height 18
type input "630"
click at [573, 115] on input "number" at bounding box center [589, 124] width 32 height 18
type input "250"
click at [505, 137] on td "630" at bounding box center [535, 149] width 60 height 25
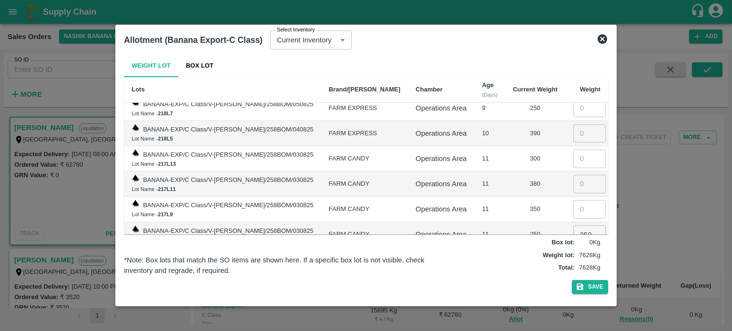
scroll to position [537, 0]
click at [575, 203] on input "number" at bounding box center [589, 210] width 32 height 18
type input "350"
click at [578, 177] on input "number" at bounding box center [589, 184] width 32 height 18
type input "380"
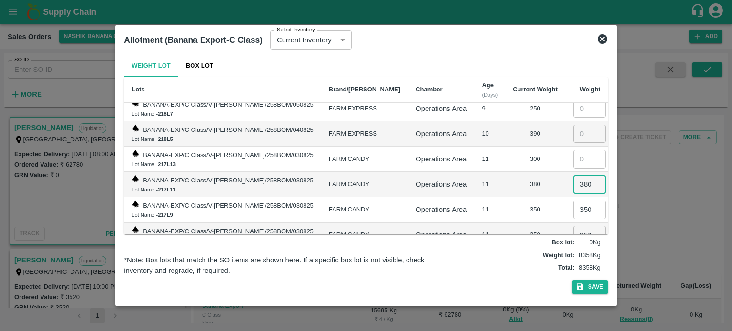
click at [578, 153] on input "number" at bounding box center [589, 159] width 32 height 18
type input "300"
click at [573, 125] on input "number" at bounding box center [589, 134] width 32 height 18
type input "390"
click at [482, 161] on td "11" at bounding box center [489, 159] width 31 height 25
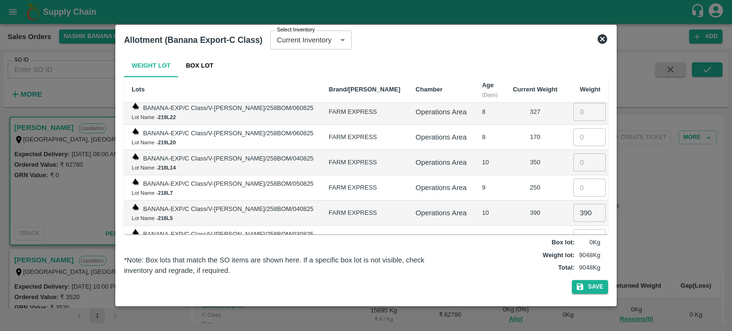
scroll to position [458, 0]
click at [575, 184] on input "number" at bounding box center [589, 188] width 32 height 18
type input "250"
click at [578, 154] on input "number" at bounding box center [589, 163] width 32 height 18
type input "350"
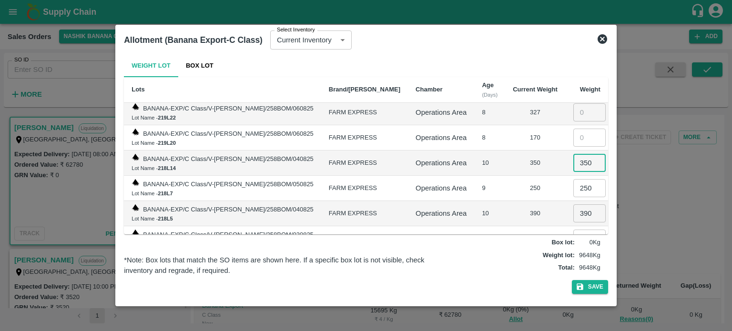
click at [578, 129] on input "number" at bounding box center [589, 138] width 32 height 18
type input "170"
click at [505, 140] on td "170" at bounding box center [535, 137] width 60 height 25
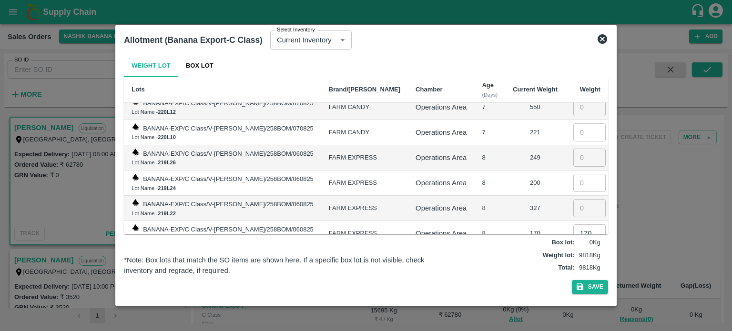
scroll to position [362, 0]
click at [575, 203] on input "number" at bounding box center [589, 208] width 32 height 18
type input "327"
click at [575, 174] on input "number" at bounding box center [589, 182] width 32 height 18
type input "200"
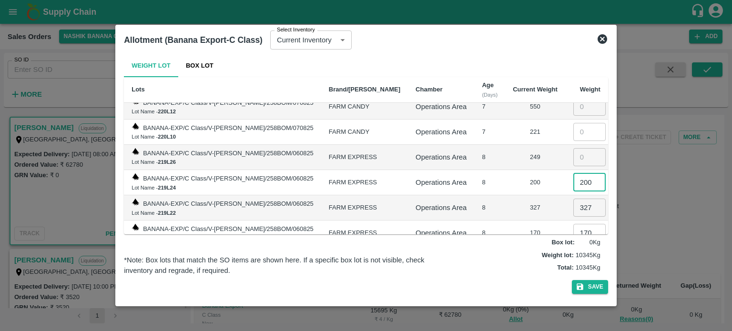
click at [579, 151] on input "number" at bounding box center [589, 157] width 32 height 18
type input "249"
click at [578, 127] on input "number" at bounding box center [589, 132] width 32 height 18
type input "221"
click at [512, 153] on div "249" at bounding box center [534, 157] width 45 height 9
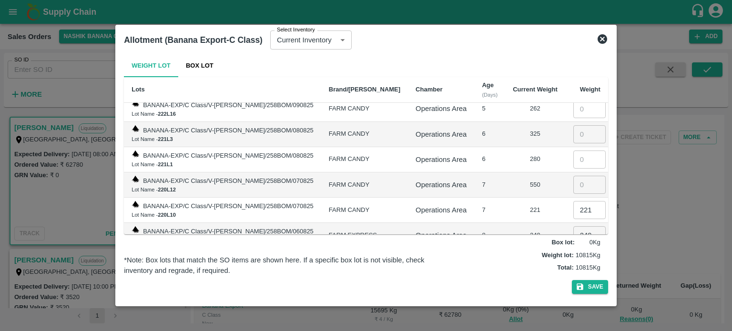
scroll to position [283, 0]
click at [578, 177] on input "number" at bounding box center [589, 186] width 32 height 18
type input "550"
click at [573, 152] on input "number" at bounding box center [589, 161] width 32 height 18
type input "280"
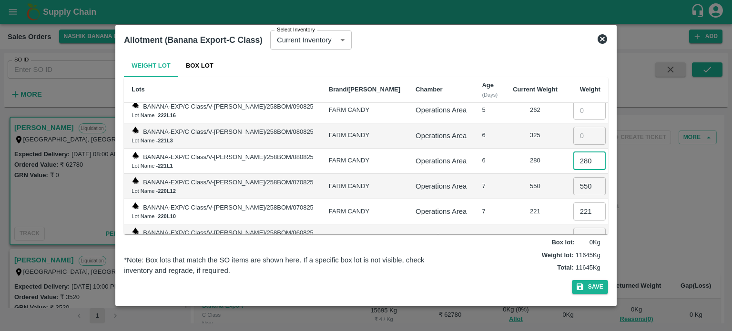
click at [577, 127] on input "number" at bounding box center [589, 136] width 32 height 18
type input "325"
click at [535, 158] on div "280" at bounding box center [534, 160] width 45 height 9
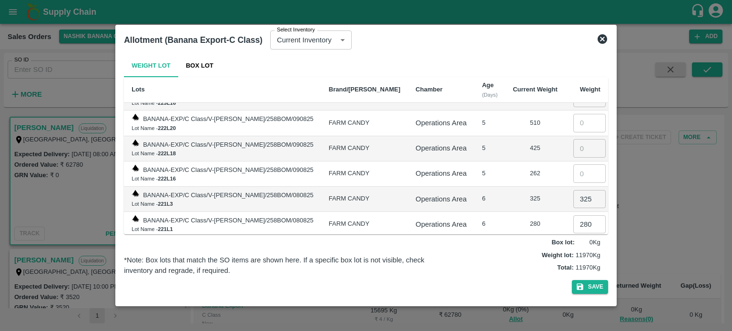
click at [579, 167] on input "number" at bounding box center [589, 173] width 32 height 18
type input "262"
click at [576, 145] on input "number" at bounding box center [589, 148] width 32 height 18
type input "425"
click at [577, 120] on input "number" at bounding box center [589, 123] width 32 height 18
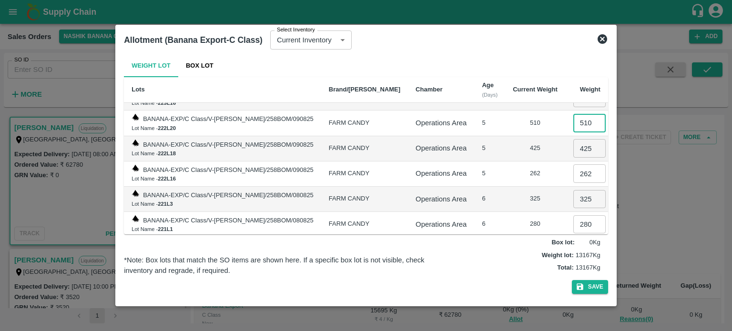
type input "510"
click at [512, 144] on div "425" at bounding box center [534, 148] width 45 height 9
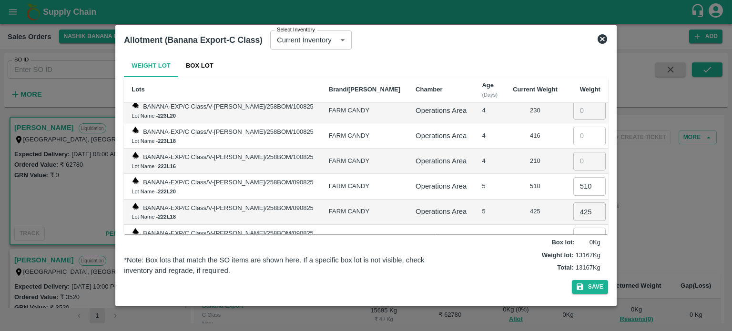
scroll to position [124, 0]
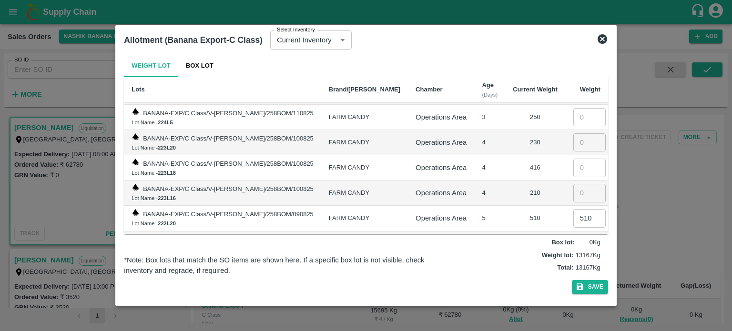
click at [580, 187] on input "number" at bounding box center [589, 193] width 32 height 18
type input "210"
click at [580, 166] on input "number" at bounding box center [589, 168] width 32 height 18
type input "416"
click at [575, 139] on input "number" at bounding box center [589, 142] width 32 height 18
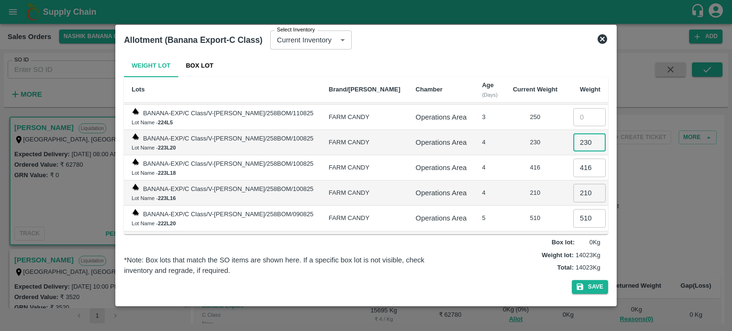
type input "230"
click at [575, 115] on input "number" at bounding box center [589, 117] width 32 height 18
type input "250"
click at [505, 155] on td "416" at bounding box center [535, 167] width 60 height 25
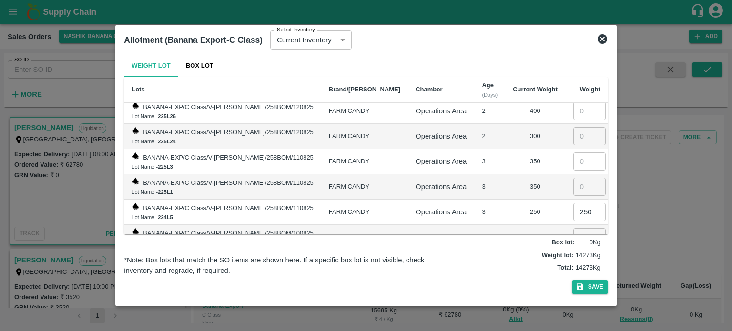
scroll to position [29, 0]
click at [581, 190] on input "number" at bounding box center [589, 187] width 32 height 18
type input "350"
click at [577, 156] on input "number" at bounding box center [589, 162] width 32 height 18
type input "350"
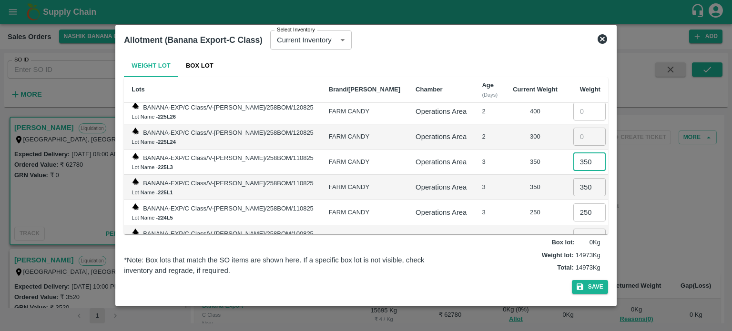
click at [573, 134] on input "number" at bounding box center [589, 137] width 32 height 18
type input "300"
click at [480, 161] on td "3" at bounding box center [489, 162] width 31 height 25
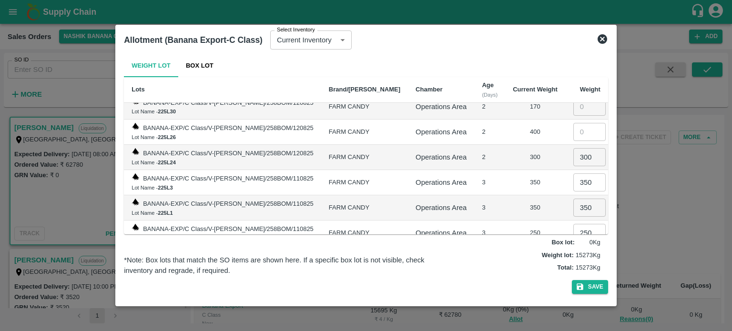
scroll to position [0, 0]
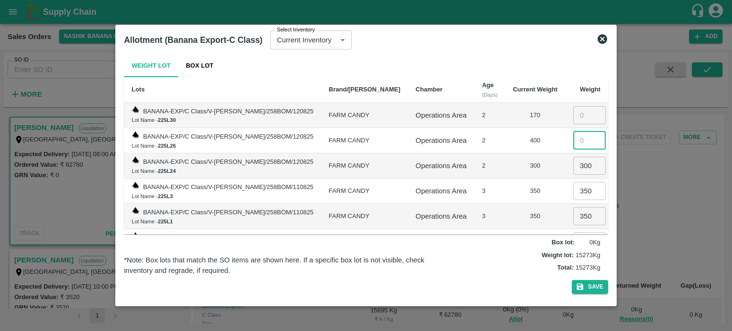
click at [575, 140] on input "number" at bounding box center [589, 140] width 32 height 18
click at [573, 139] on input "number" at bounding box center [589, 140] width 32 height 18
type input "400"
click at [574, 113] on input "number" at bounding box center [589, 115] width 32 height 18
type input "22"
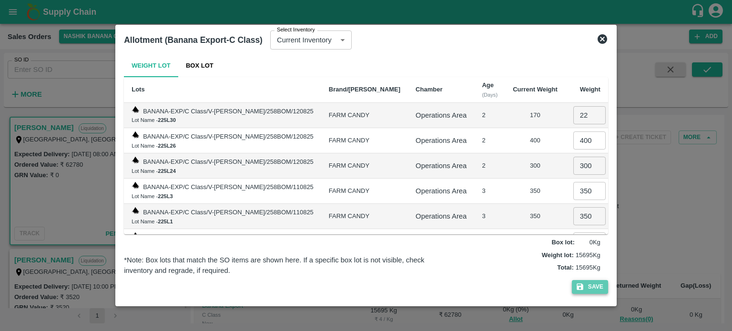
click at [595, 285] on button "Save" at bounding box center [590, 287] width 36 height 14
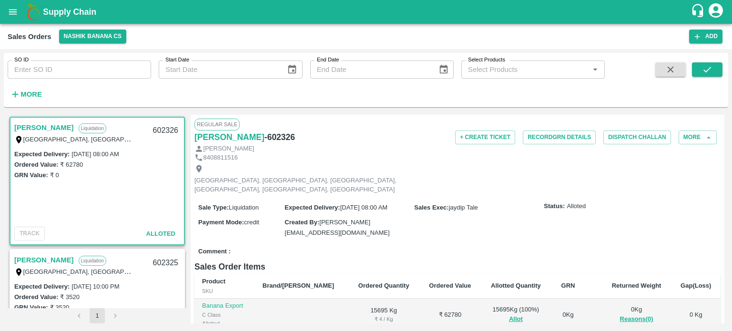
click at [547, 243] on div "Comment :" at bounding box center [457, 251] width 526 height 17
click at [556, 139] on button "Record GRN Details" at bounding box center [558, 137] width 73 height 14
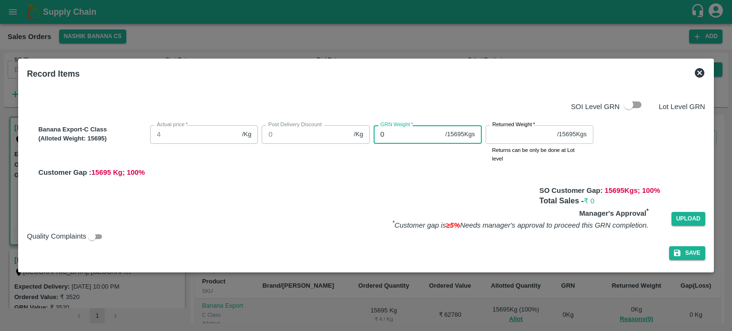
click at [337, 127] on div "Banana Export-C Class (Alloted Weight: 15695 ) Actual price   * 4 /Kg Actual pr…" at bounding box center [369, 149] width 670 height 56
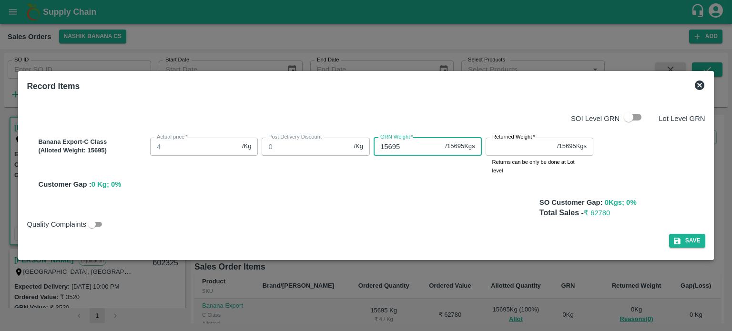
type input "15695"
click at [513, 149] on input "Returned Weight   *" at bounding box center [519, 147] width 68 height 18
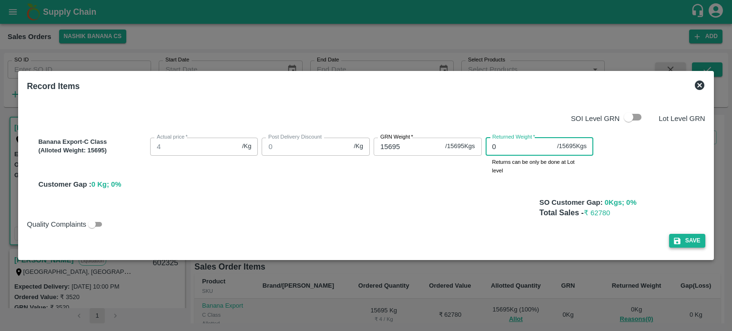
type input "0"
click at [691, 243] on button "Save" at bounding box center [687, 241] width 36 height 14
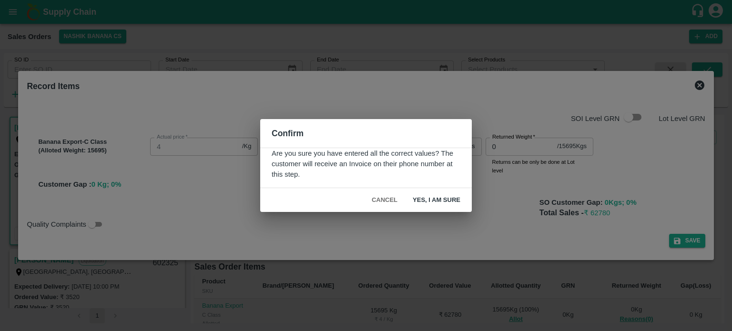
click at [434, 196] on button "Yes, I am sure" at bounding box center [436, 200] width 63 height 17
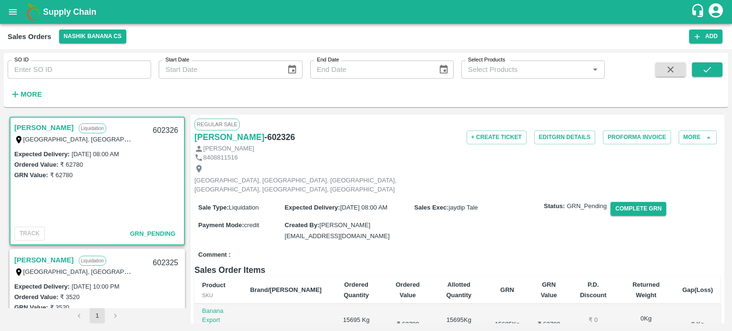
click at [70, 216] on div "Expected Delivery : [DATE] 08:00 AM Ordered Value: ₹ 62780 GRN Value: ₹ 62780" at bounding box center [96, 186] width 173 height 75
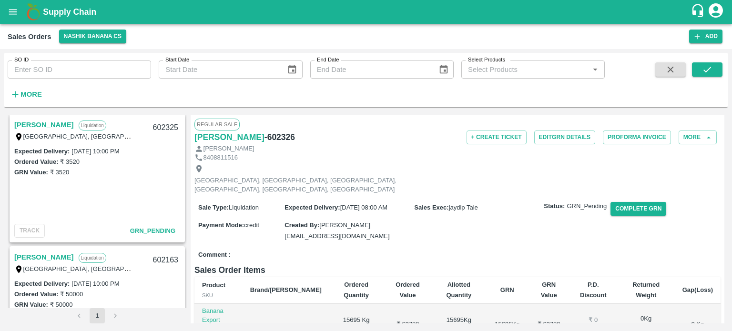
scroll to position [204, 0]
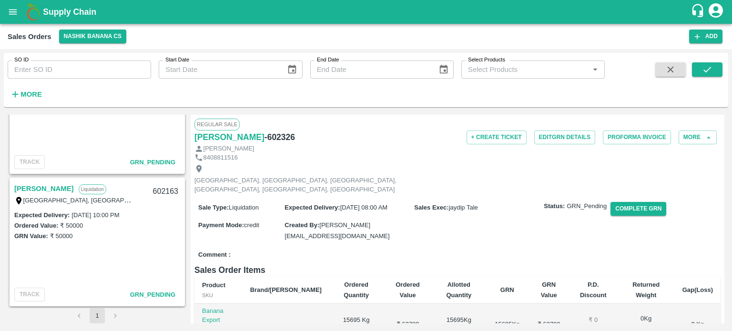
click at [74, 188] on link "[PERSON_NAME]" at bounding box center [44, 188] width 60 height 12
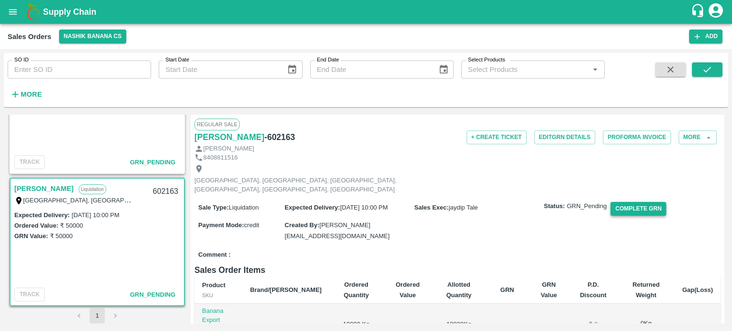
click at [639, 203] on button "Complete GRN" at bounding box center [638, 209] width 56 height 14
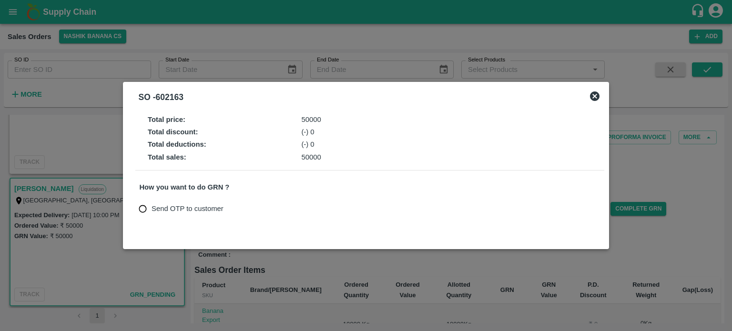
click at [182, 211] on span "Send OTP to customer" at bounding box center [187, 208] width 72 height 10
click at [151, 211] on input "Send OTP to customer" at bounding box center [143, 209] width 18 height 18
radio input "true"
click at [261, 210] on button "Send OTP" at bounding box center [250, 209] width 39 height 14
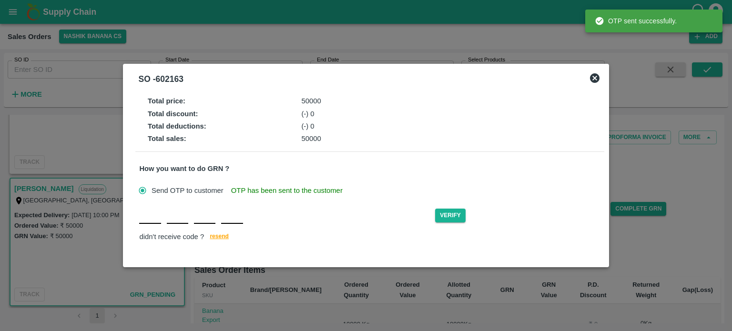
click at [147, 222] on input "text" at bounding box center [149, 215] width 21 height 17
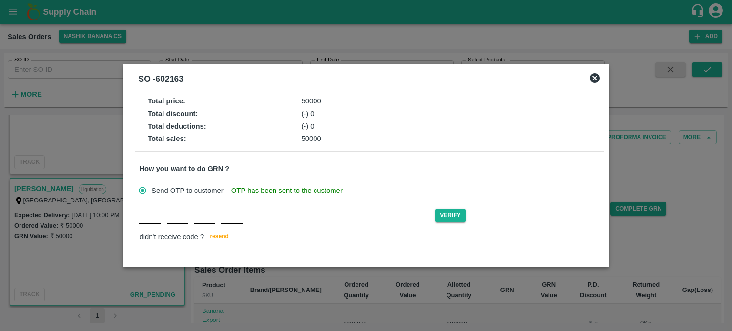
type input "P"
type input "S"
type input "I"
type input "P"
click at [453, 214] on button "Verify" at bounding box center [450, 216] width 30 height 14
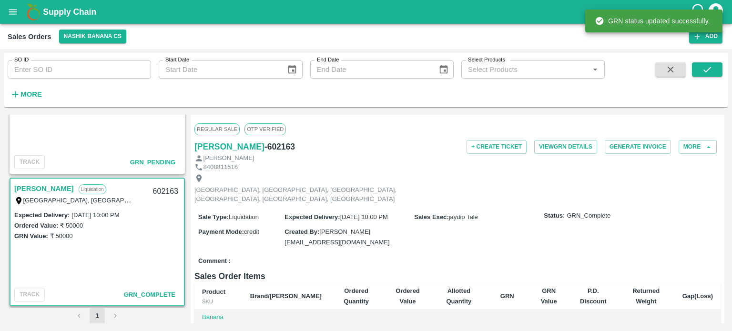
click at [118, 248] on div "Expected Delivery : [DATE] 10:00 PM Ordered Value: ₹ 50000 GRN Value: ₹ 50000" at bounding box center [96, 247] width 173 height 75
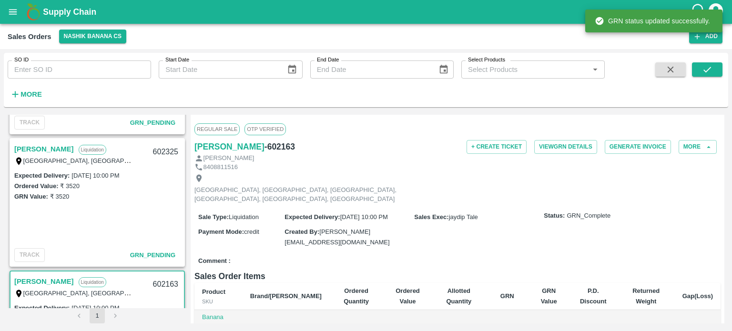
scroll to position [77, 0]
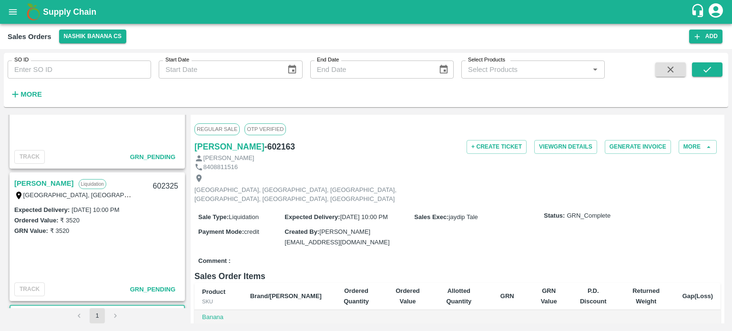
click at [74, 179] on link "[PERSON_NAME]" at bounding box center [44, 183] width 60 height 12
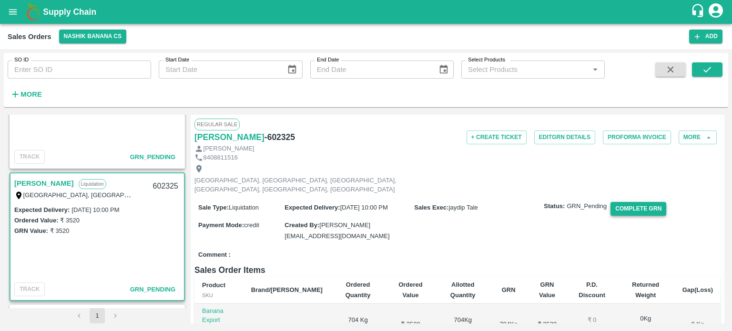
click at [645, 202] on button "Complete GRN" at bounding box center [638, 209] width 56 height 14
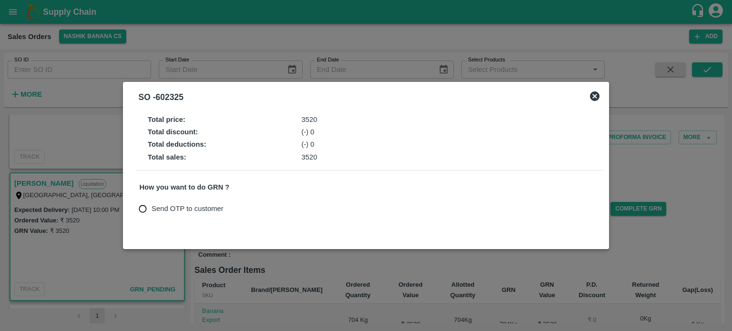
click at [168, 208] on span "Send OTP to customer" at bounding box center [187, 208] width 72 height 10
click at [151, 208] on input "Send OTP to customer" at bounding box center [143, 209] width 18 height 18
radio input "true"
click at [253, 209] on button "Send OTP" at bounding box center [250, 209] width 39 height 14
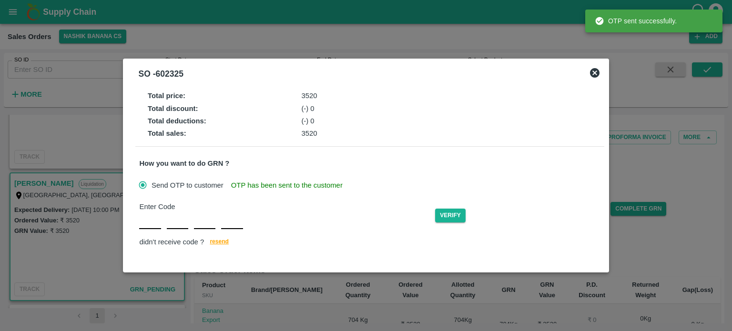
click at [148, 224] on div "Enter Code Verify didn't receive code ? [GEOGRAPHIC_DATA]" at bounding box center [369, 224] width 461 height 47
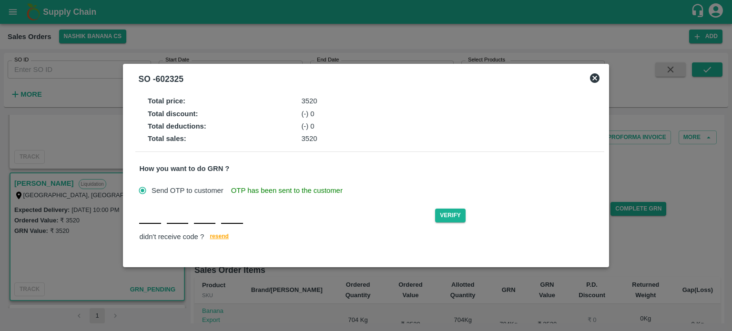
type input "A"
type input "M"
type input "S"
type input "J"
click at [449, 216] on button "Verify" at bounding box center [450, 216] width 30 height 14
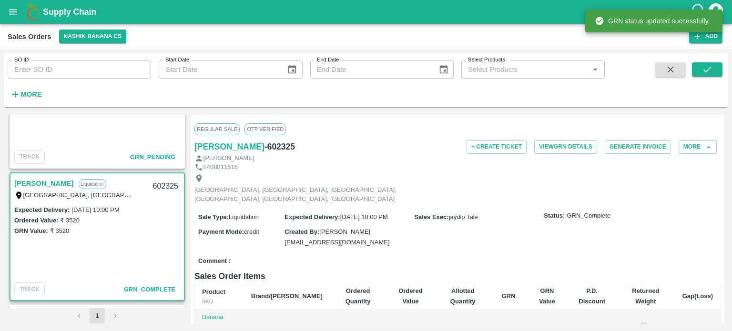
click at [139, 223] on div "Ordered Value: ₹ 3520" at bounding box center [97, 220] width 166 height 10
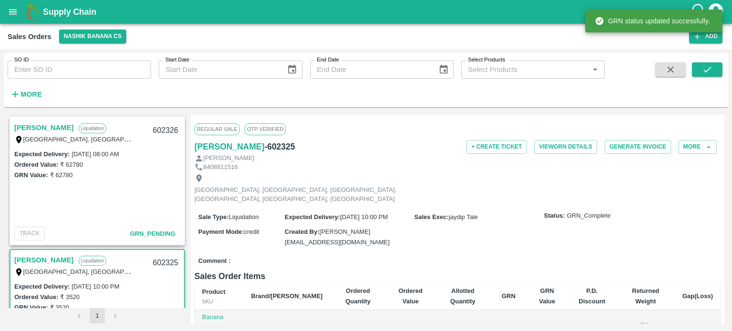
click at [74, 126] on link "[PERSON_NAME]" at bounding box center [44, 127] width 60 height 12
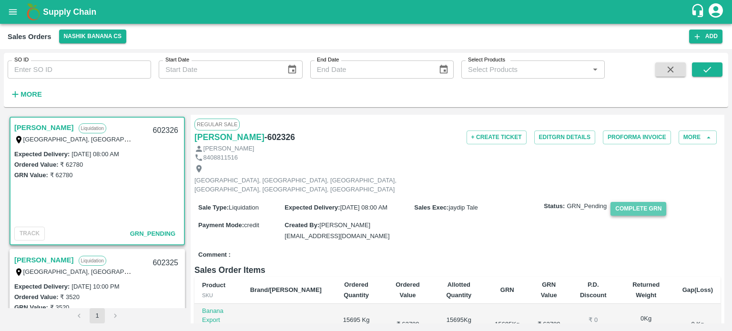
click at [638, 202] on button "Complete GRN" at bounding box center [638, 209] width 56 height 14
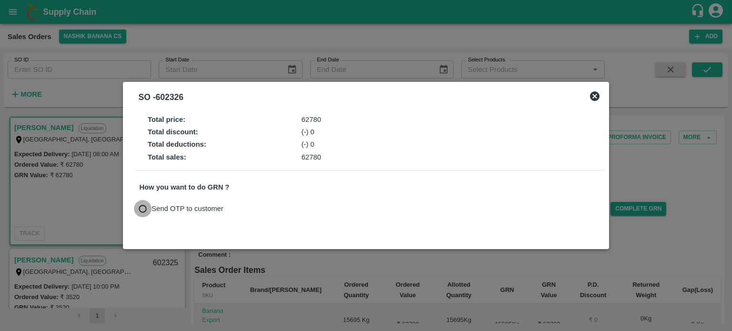
click at [144, 211] on input "Send OTP to customer" at bounding box center [143, 209] width 18 height 18
radio input "true"
click at [262, 216] on div "Send OTP to customer Send OTP" at bounding box center [369, 209] width 461 height 18
click at [255, 210] on button "Send OTP" at bounding box center [250, 209] width 39 height 14
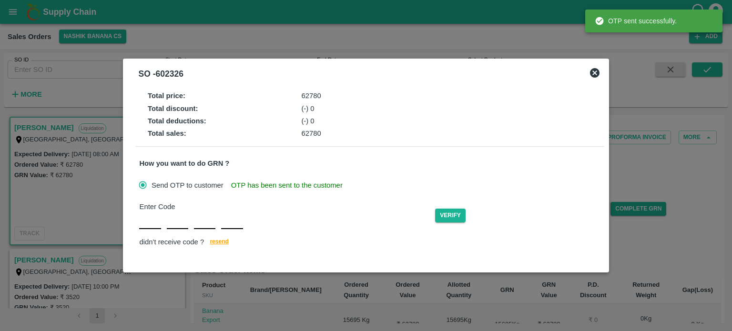
click at [146, 227] on div "Enter Code Verify didn't receive code ? [GEOGRAPHIC_DATA]" at bounding box center [369, 224] width 461 height 47
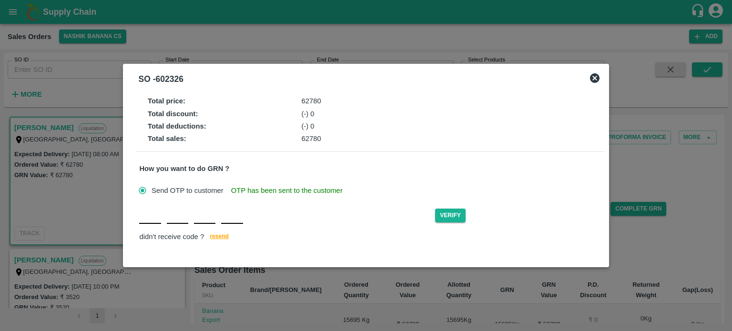
type input "I"
type input "R"
type input "O"
type input "D"
click at [453, 219] on button "Verify" at bounding box center [450, 216] width 30 height 14
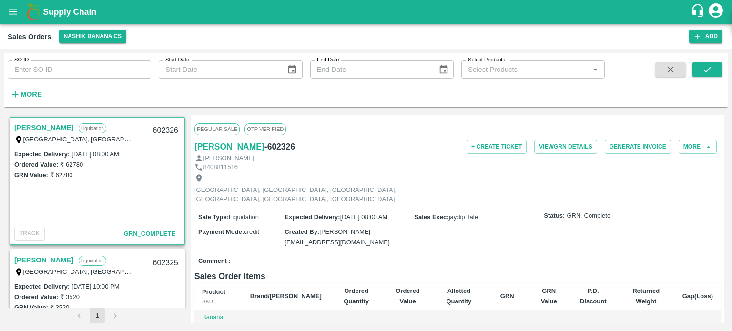
click at [84, 211] on div "Expected Delivery : [DATE] 08:00 AM Ordered Value: ₹ 62780 GRN Value: ₹ 62780" at bounding box center [96, 186] width 173 height 75
click at [84, 35] on button "Nashik Banana CS" at bounding box center [93, 37] width 68 height 14
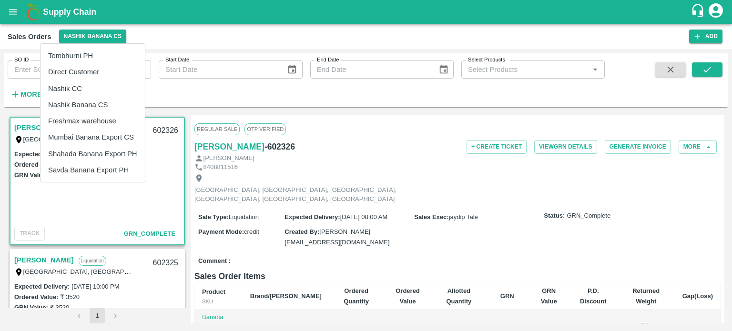
click at [82, 52] on li "Tembhurni PH" at bounding box center [92, 56] width 104 height 16
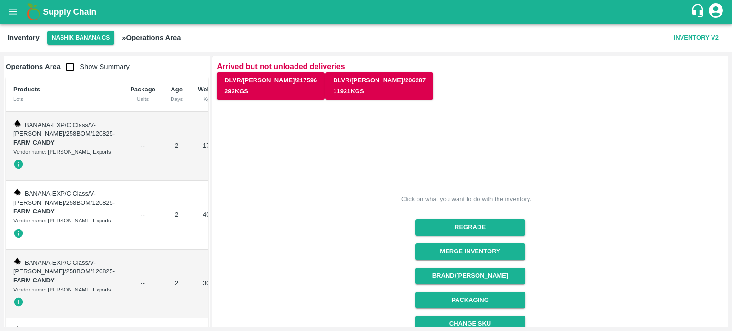
click at [163, 181] on td "2" at bounding box center [176, 146] width 27 height 69
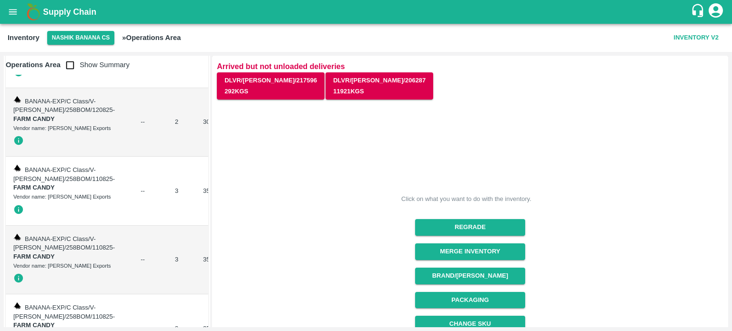
scroll to position [159, 0]
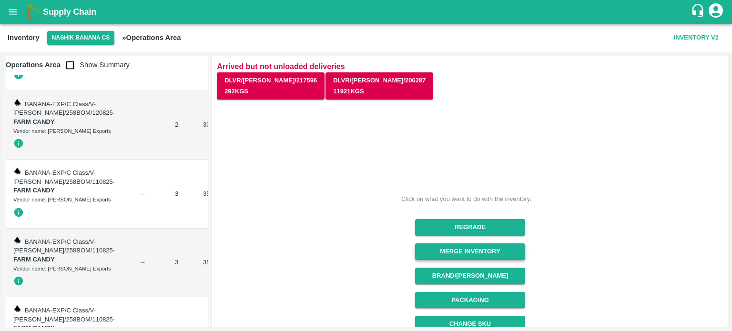
click at [457, 249] on button "Merge Inventory" at bounding box center [470, 251] width 110 height 17
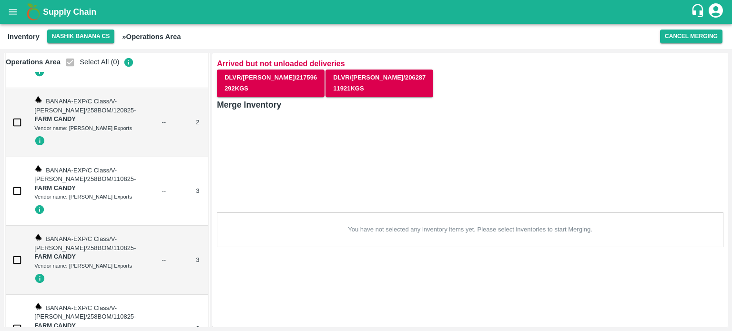
click at [14, 63] on input "checkbox" at bounding box center [17, 53] width 19 height 19
checkbox input "true"
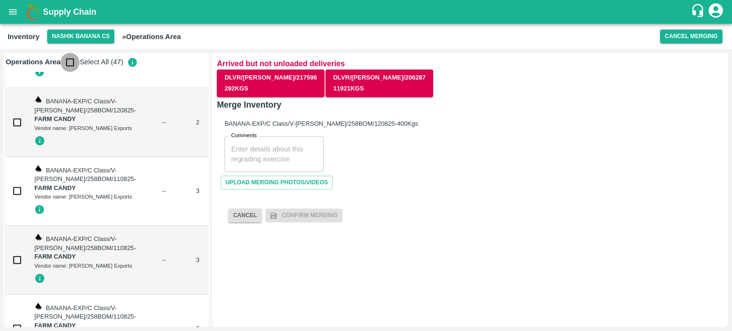
click at [69, 63] on input "checkbox" at bounding box center [69, 62] width 19 height 19
checkbox input "true"
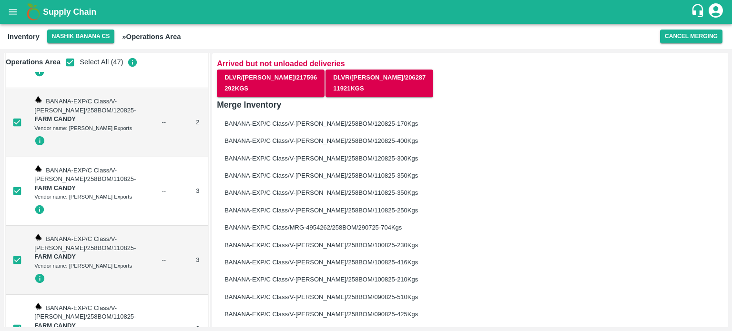
checkbox input "true"
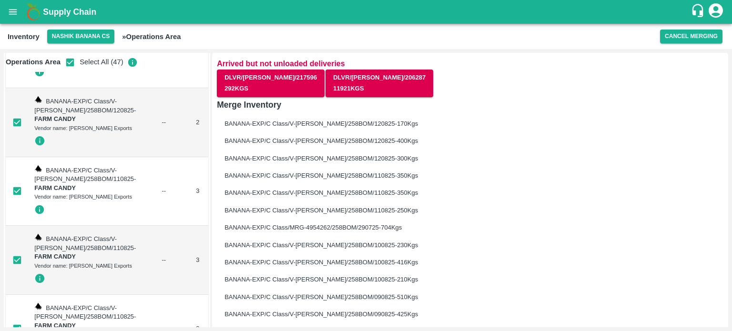
checkbox input "true"
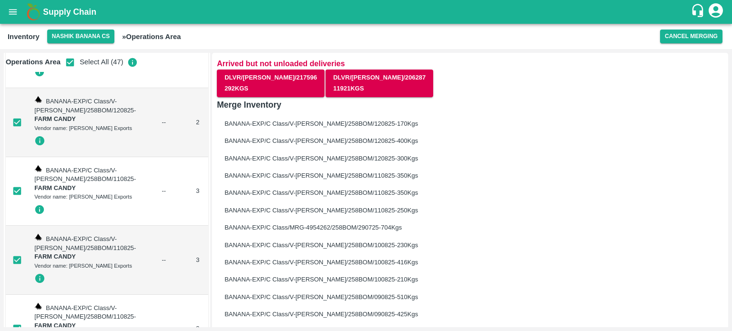
checkbox input "true"
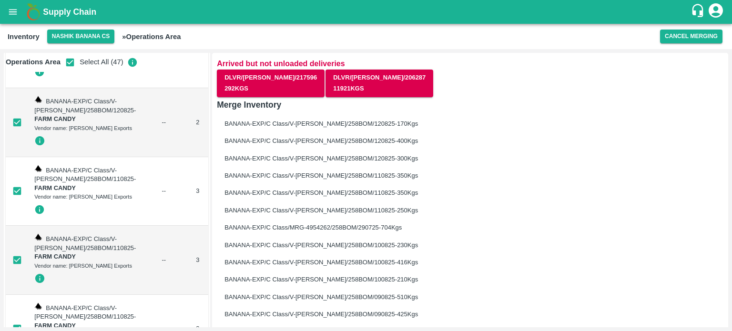
checkbox input "true"
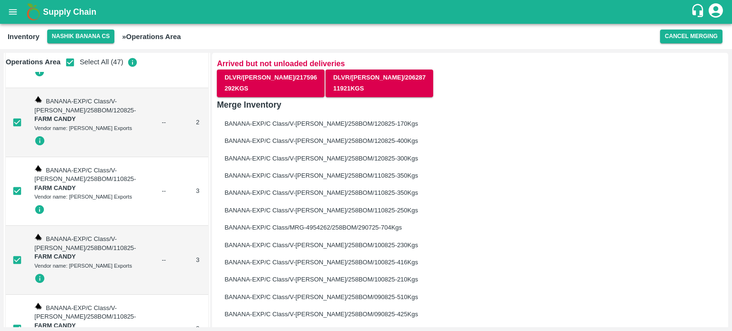
checkbox input "true"
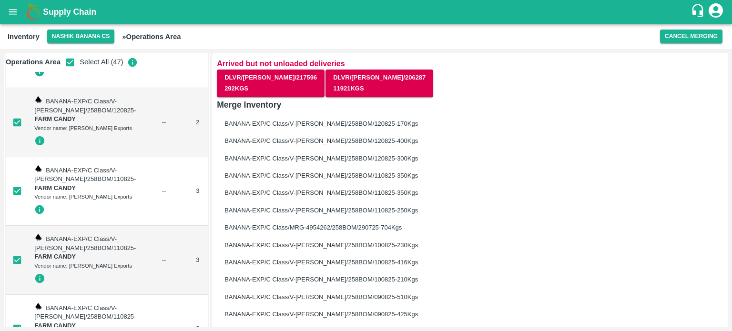
checkbox input "true"
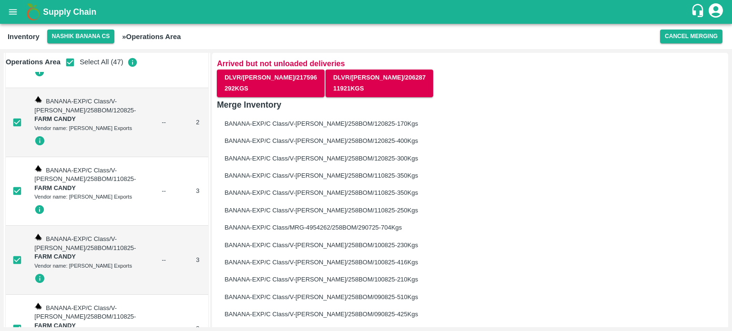
checkbox input "true"
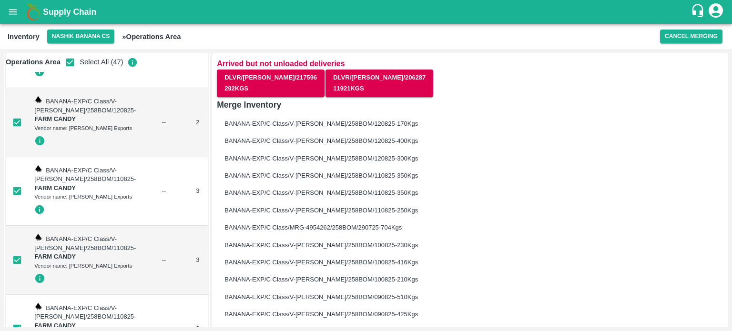
checkbox input "true"
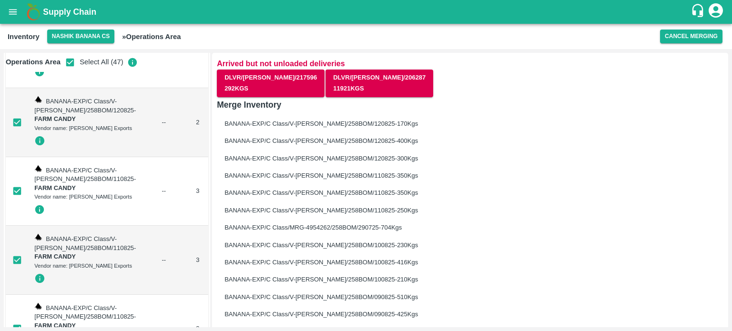
checkbox input "true"
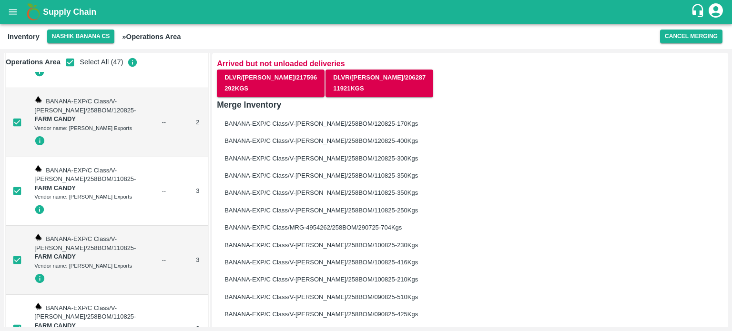
checkbox input "true"
click at [468, 139] on h6 "BANANA-EXP/C Class/V-MH-Shreya/258BOM/120825 - 400 Kgs" at bounding box center [469, 141] width 491 height 10
click at [693, 36] on button "Cancel Merging" at bounding box center [691, 37] width 62 height 14
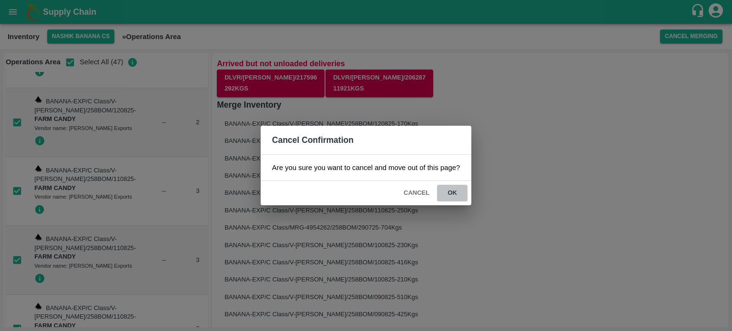
click at [451, 189] on button "ok" at bounding box center [452, 193] width 30 height 17
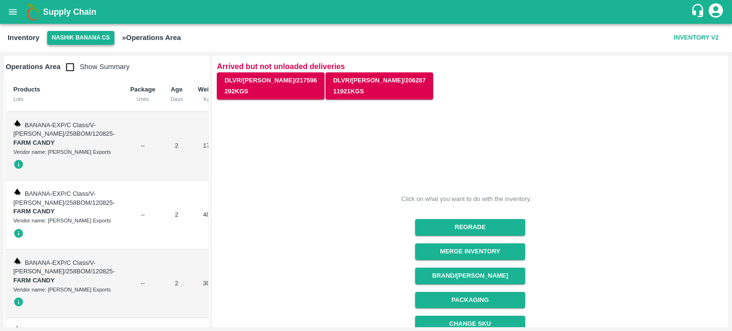
click at [73, 40] on button "Nashik Banana CS" at bounding box center [81, 38] width 68 height 14
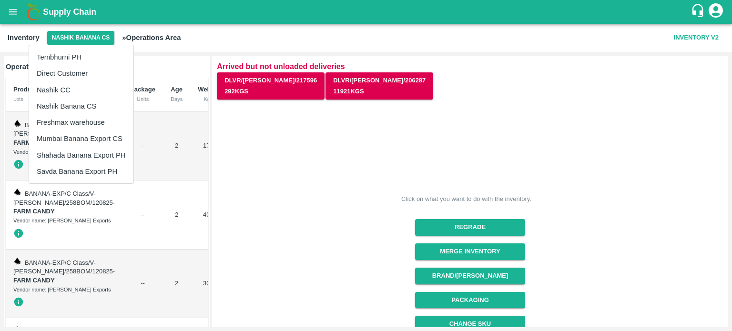
click at [65, 53] on li "Tembhurni PH" at bounding box center [81, 57] width 104 height 16
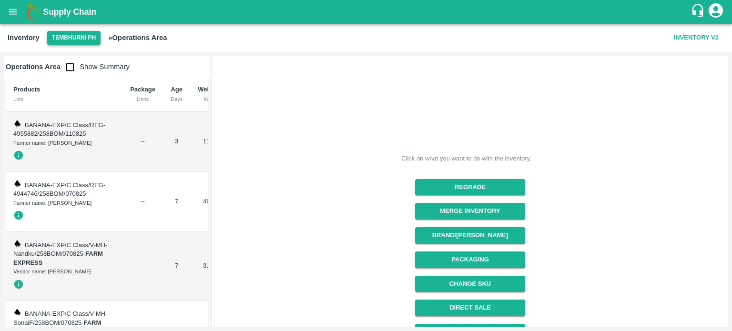
click at [73, 36] on button "Tembhurni PH" at bounding box center [73, 38] width 53 height 14
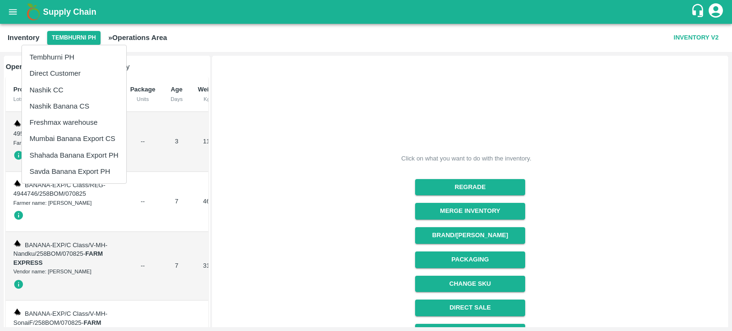
click at [70, 102] on li "Nashik Banana CS" at bounding box center [74, 106] width 104 height 16
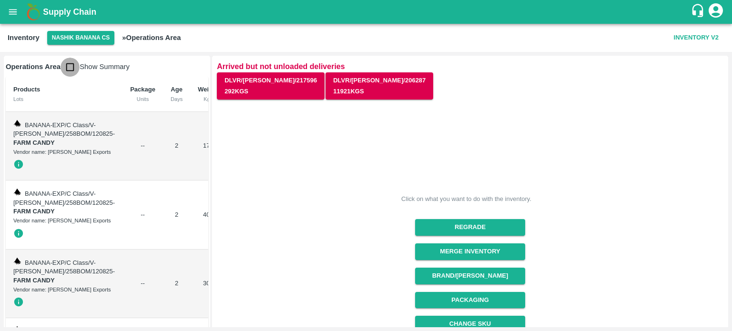
click at [69, 69] on input "checkbox" at bounding box center [69, 67] width 19 height 19
checkbox input "true"
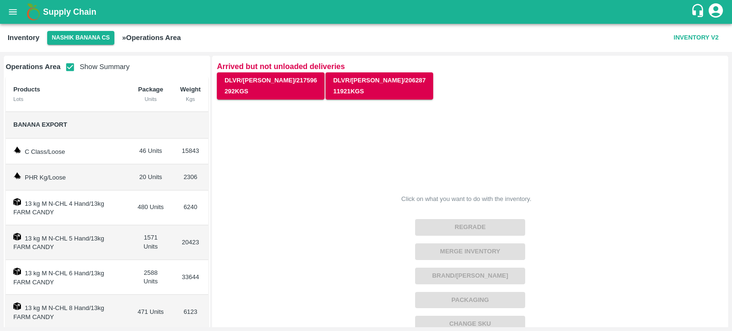
click at [298, 201] on div "Click on what you want to do with the inventory. Regrade Merge Inventory Brand/…" at bounding box center [466, 285] width 514 height 384
click at [75, 36] on button "Nashik Banana CS" at bounding box center [81, 38] width 68 height 14
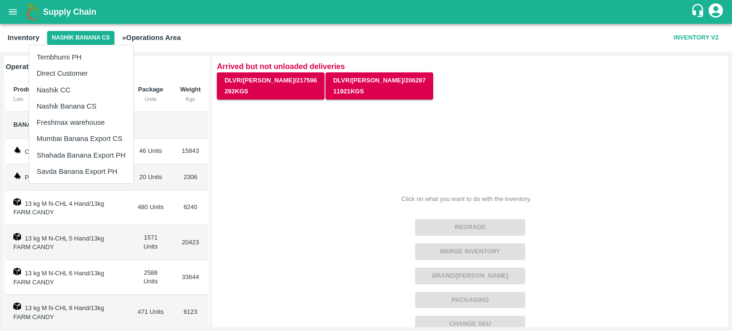
click at [72, 51] on li "Tembhurni PH" at bounding box center [81, 57] width 104 height 16
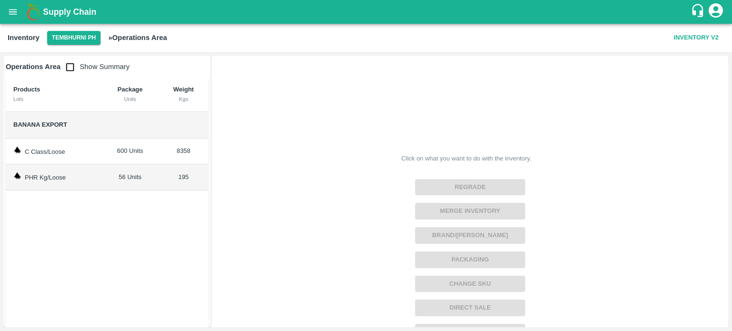
click at [312, 203] on div "Click on what you want to do with the inventory. Regrade Merge Inventory Brand/…" at bounding box center [466, 245] width 514 height 384
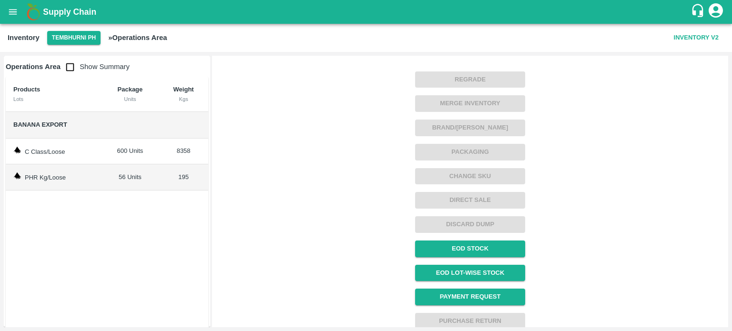
scroll to position [114, 0]
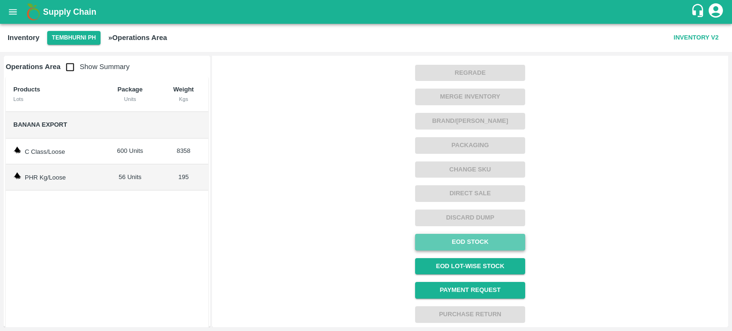
click at [473, 240] on link "EOD Stock" at bounding box center [470, 242] width 110 height 17
click at [78, 38] on button "Tembhurni PH" at bounding box center [73, 38] width 53 height 14
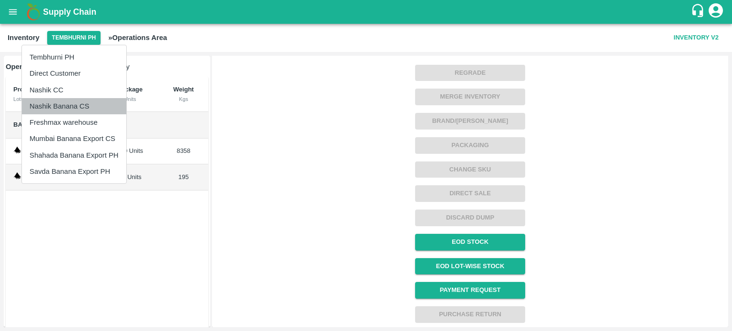
click at [59, 108] on li "Nashik Banana CS" at bounding box center [74, 106] width 104 height 16
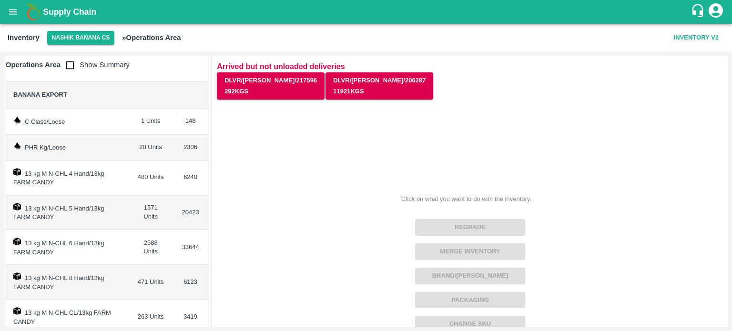
scroll to position [0, 0]
